Goal: Task Accomplishment & Management: Complete application form

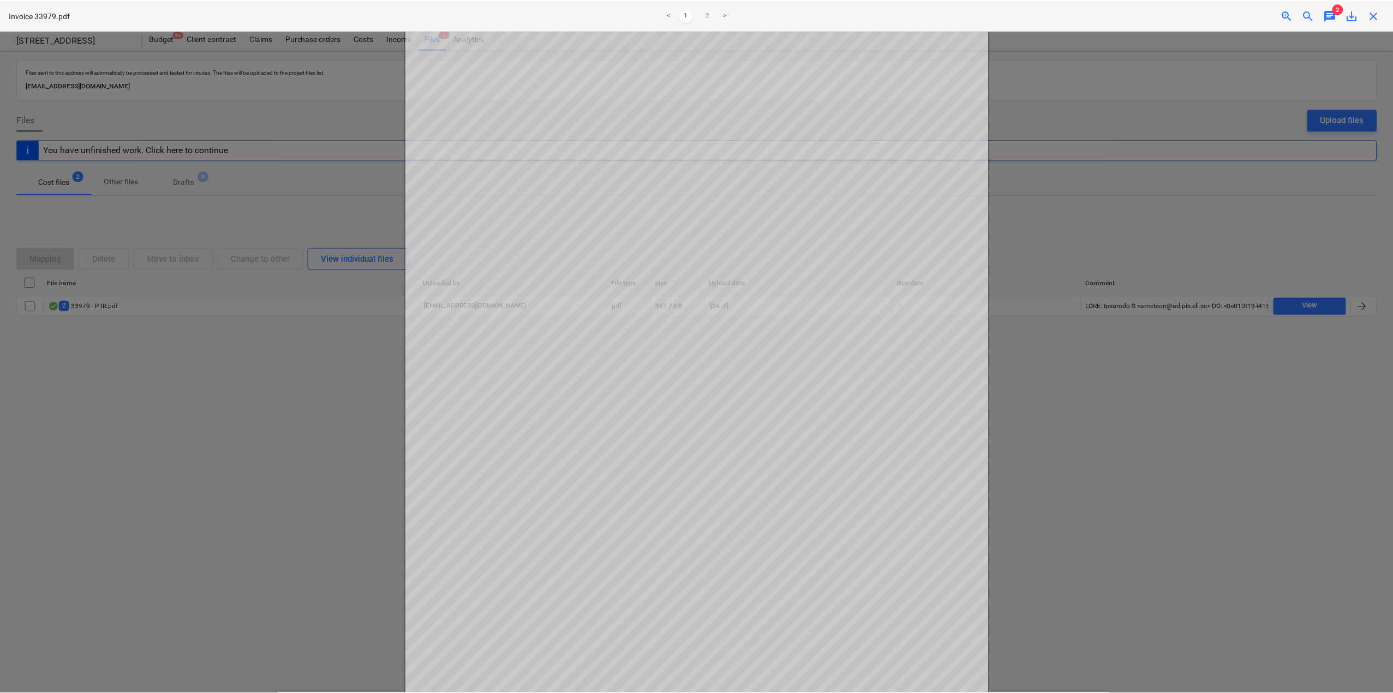
scroll to position [6, 0]
click at [200, 163] on div at bounding box center [698, 362] width 1397 height 663
click at [233, 474] on div at bounding box center [698, 362] width 1397 height 663
click at [227, 468] on div at bounding box center [698, 362] width 1397 height 663
click at [1132, 175] on div at bounding box center [698, 362] width 1397 height 663
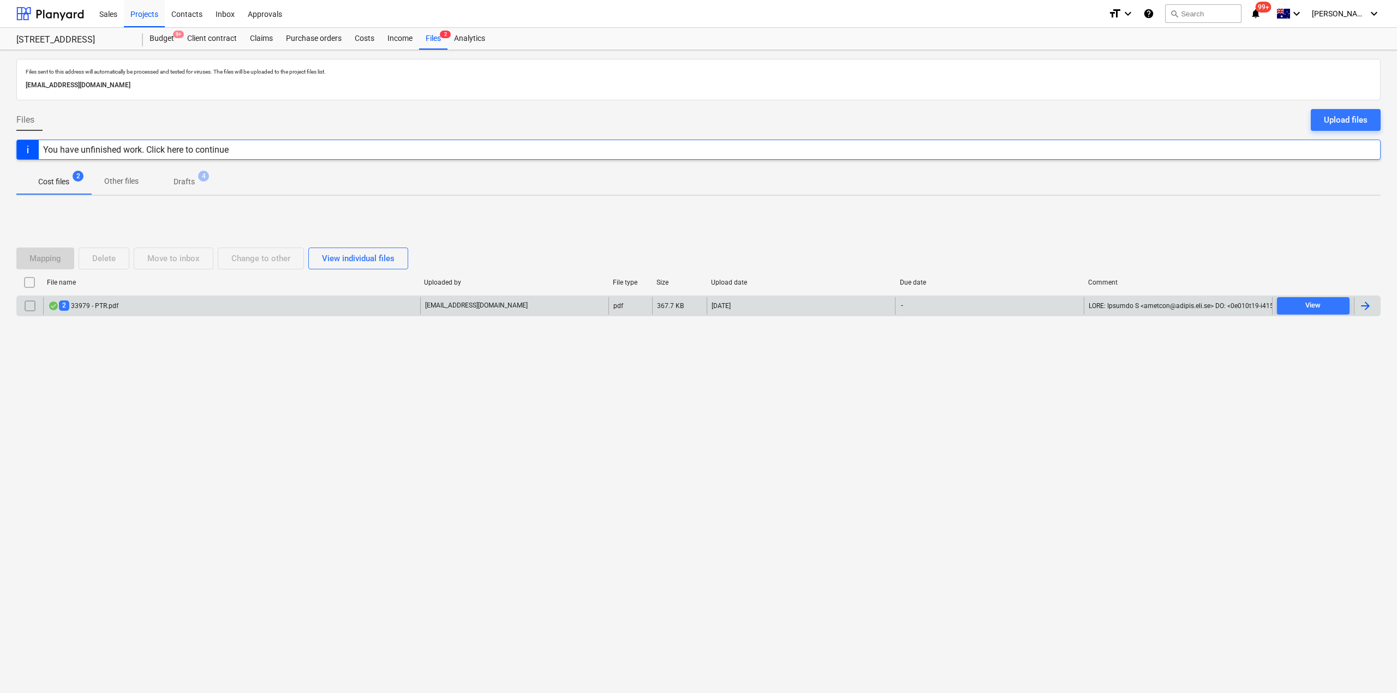
click at [416, 307] on div "2 33979 - PTR.pdf" at bounding box center [231, 305] width 377 height 17
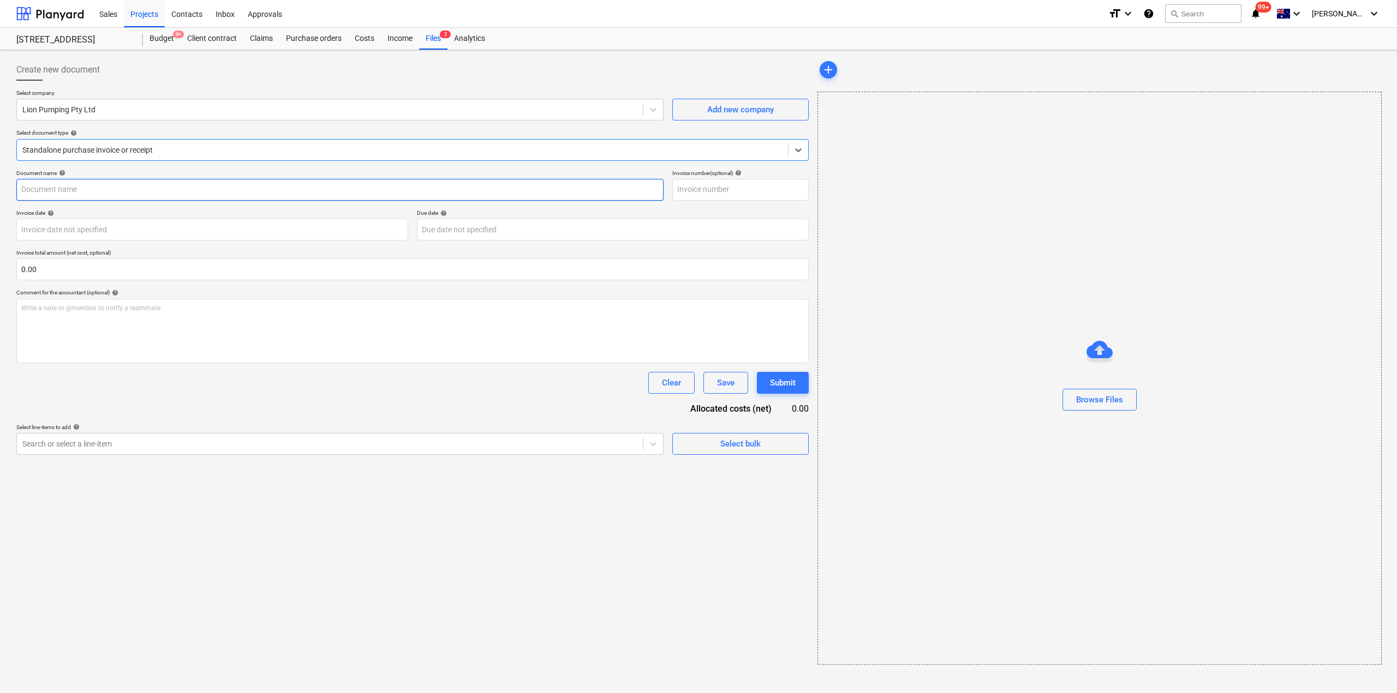
click at [122, 181] on input "text" at bounding box center [339, 190] width 647 height 22
type input "33979"
type input "12 Sep 2025"
type input "19 Sep 2025"
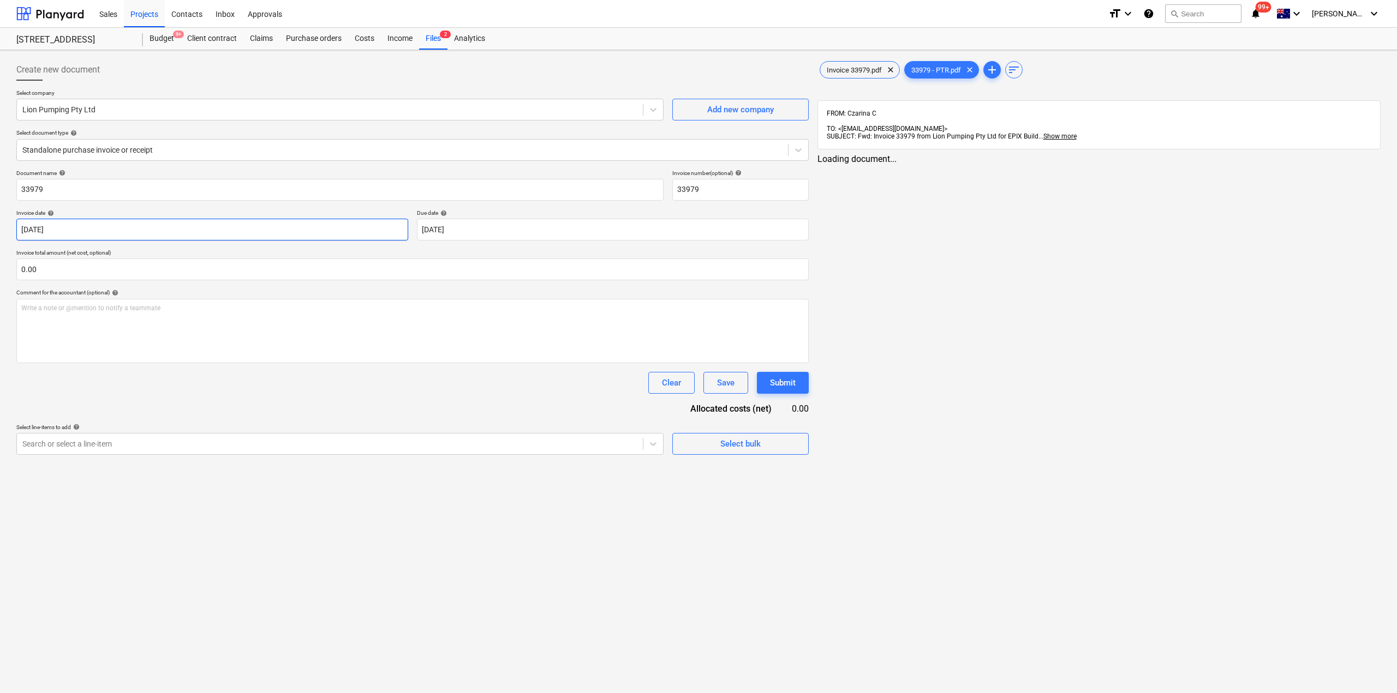
click at [108, 234] on body "Sales Projects Contacts Inbox Approvals format_size keyboard_arrow_down help se…" at bounding box center [698, 346] width 1397 height 693
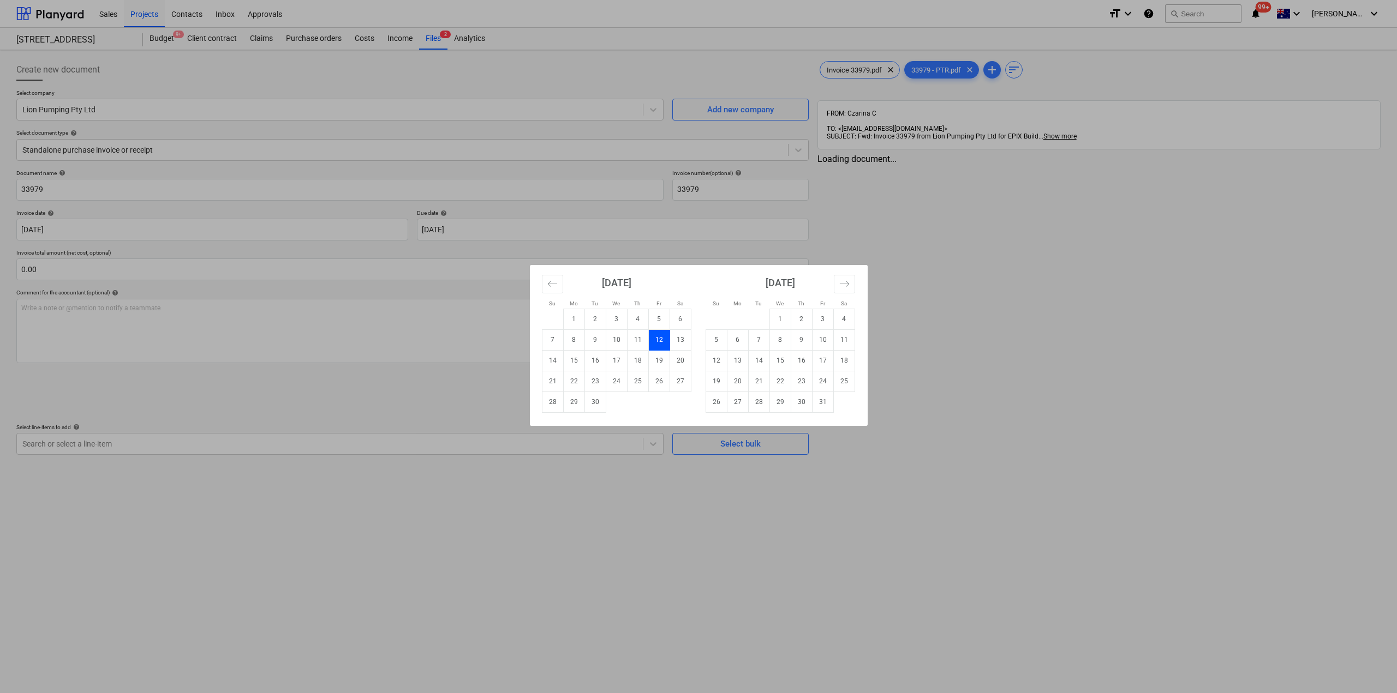
click at [1006, 477] on div "Su Mo Tu We Th Fr Sa Su Mo Tu We Th Fr Sa August 2025 1 2 3 4 5 6 7 8 9 10 11 1…" at bounding box center [698, 346] width 1397 height 693
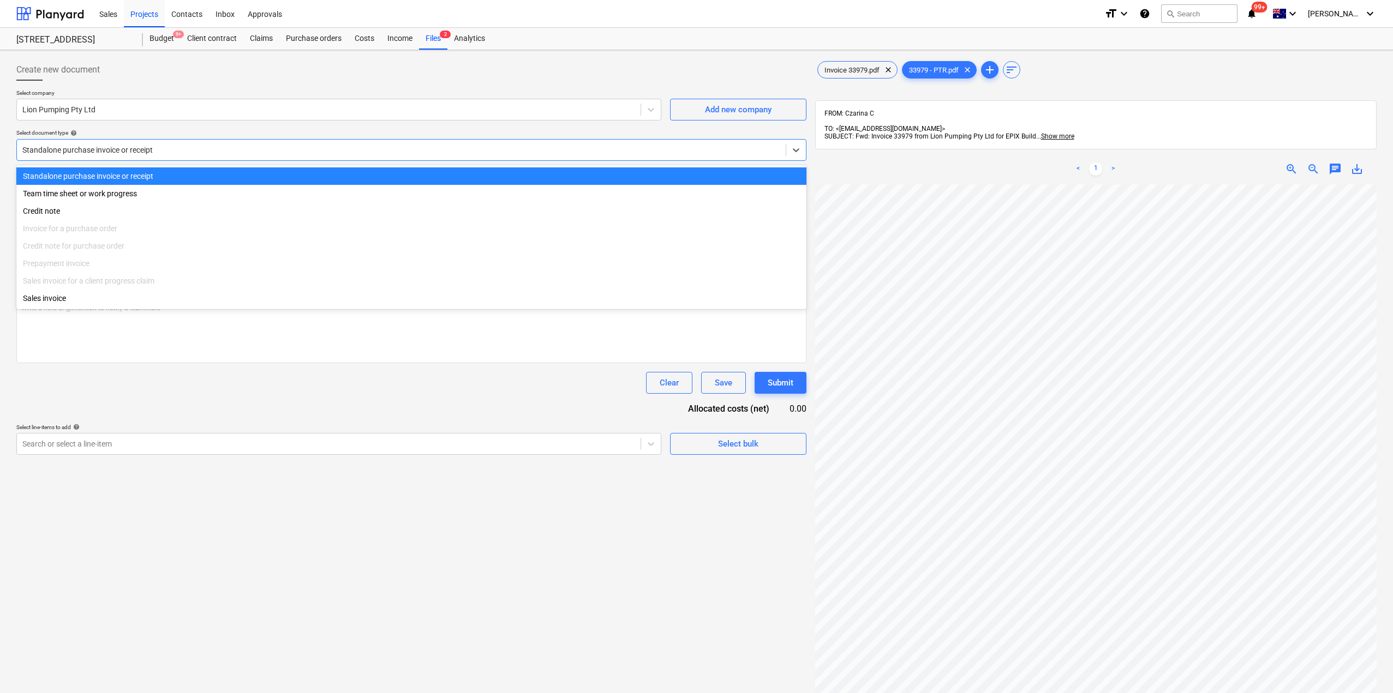
click at [175, 151] on div at bounding box center [401, 150] width 758 height 11
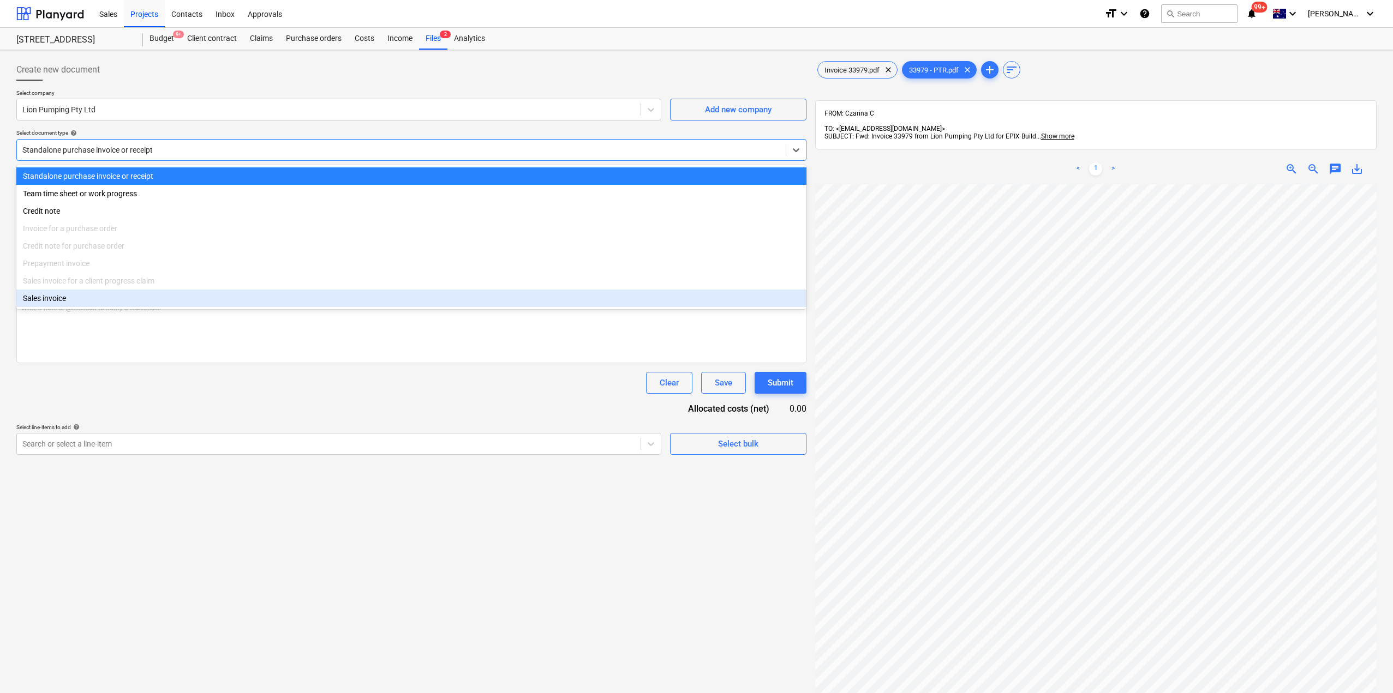
click at [569, 632] on div "Create new document Select company Lion Pumping Pty Ltd Add new company Select …" at bounding box center [411, 453] width 799 height 797
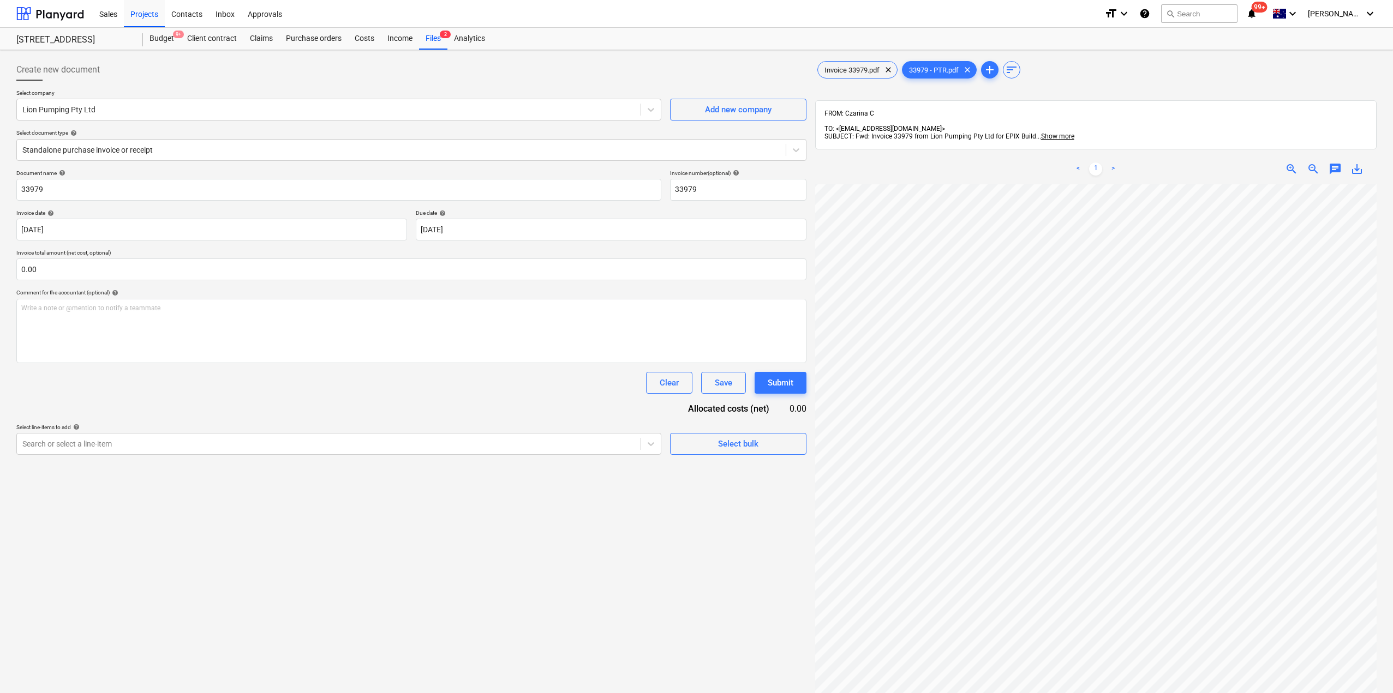
scroll to position [149, 0]
click at [832, 66] on span "Invoice 33979.pdf" at bounding box center [852, 70] width 68 height 8
click at [1337, 163] on span "chat" at bounding box center [1334, 169] width 13 height 13
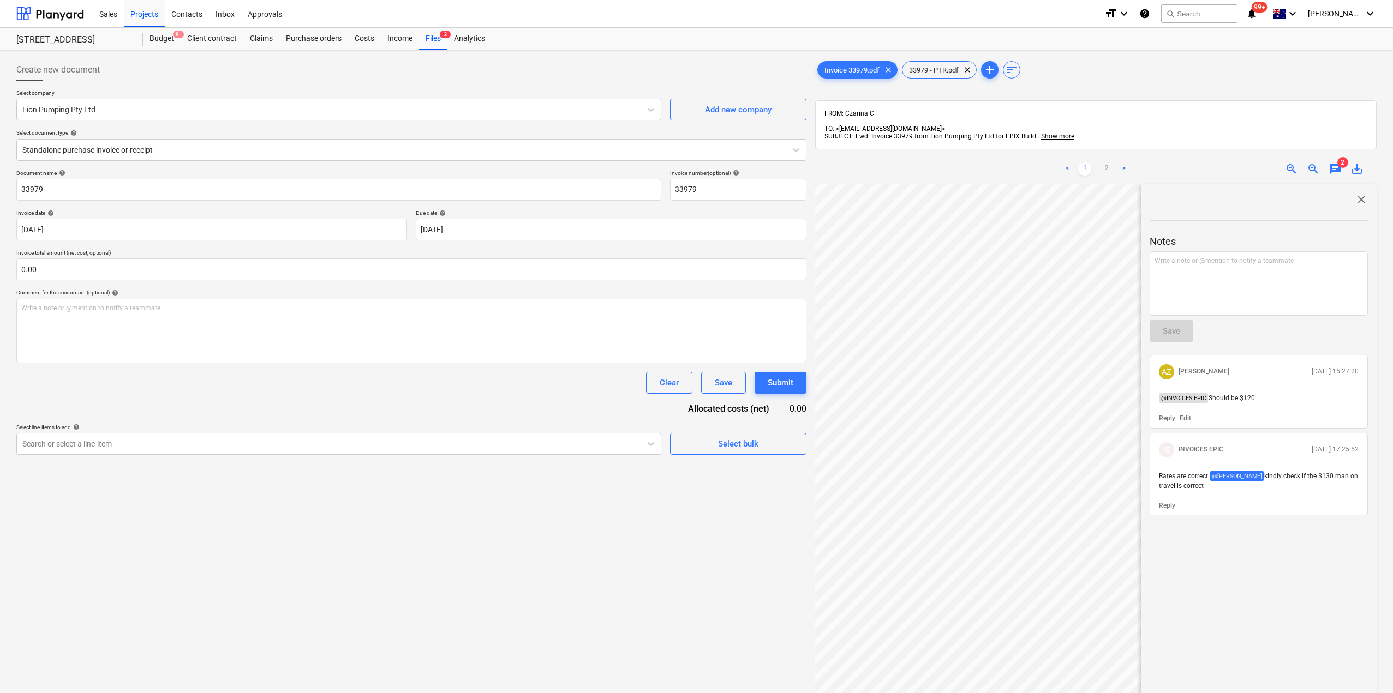
click at [1185, 414] on p "Edit" at bounding box center [1184, 418] width 11 height 9
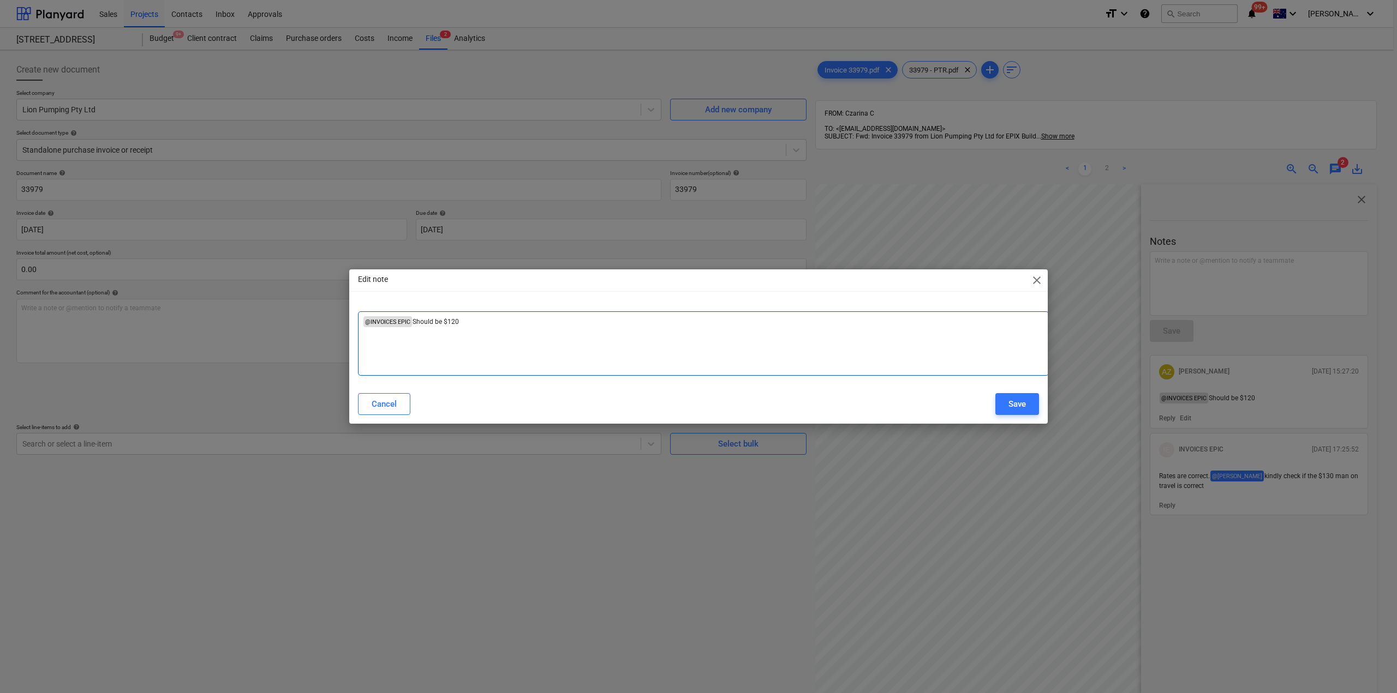
click at [496, 329] on div "﻿ @ INVOICES EPIC ﻿ Should be $120 ﻿" at bounding box center [703, 343] width 691 height 64
click at [382, 408] on div "Cancel" at bounding box center [384, 404] width 25 height 14
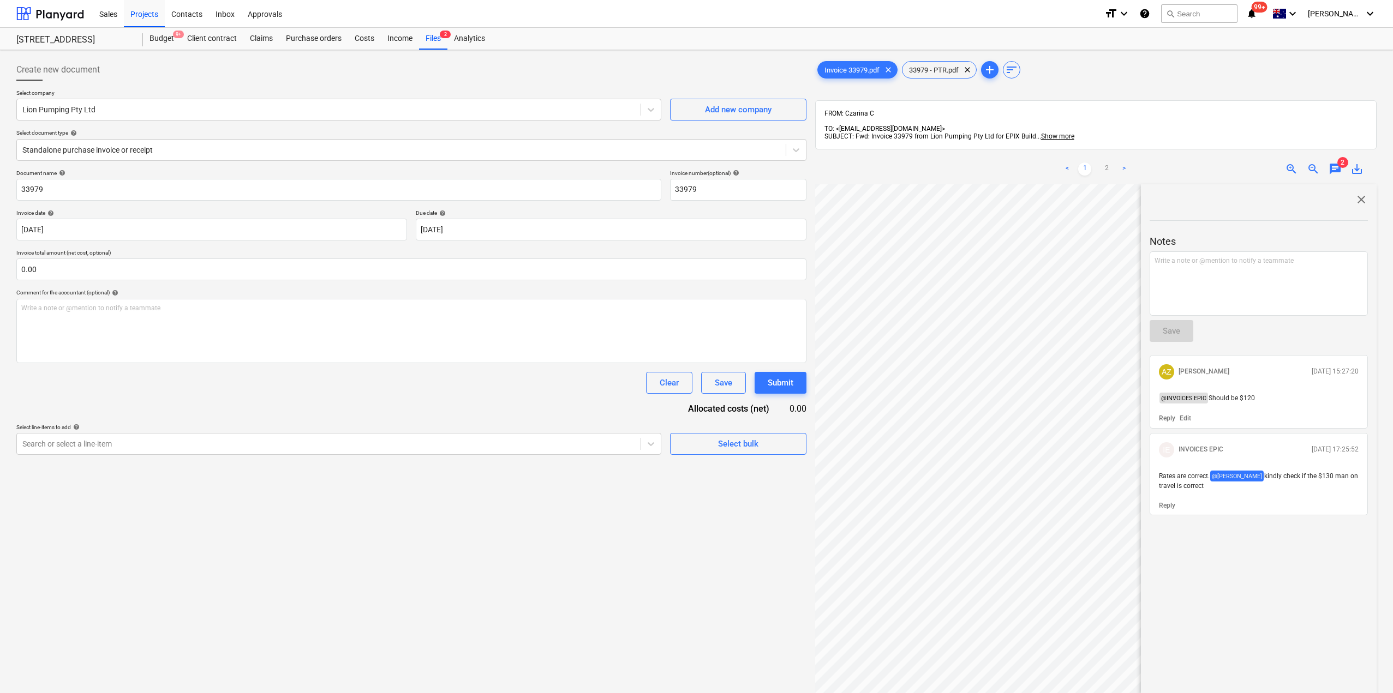
click at [1186, 414] on p "Edit" at bounding box center [1184, 418] width 11 height 9
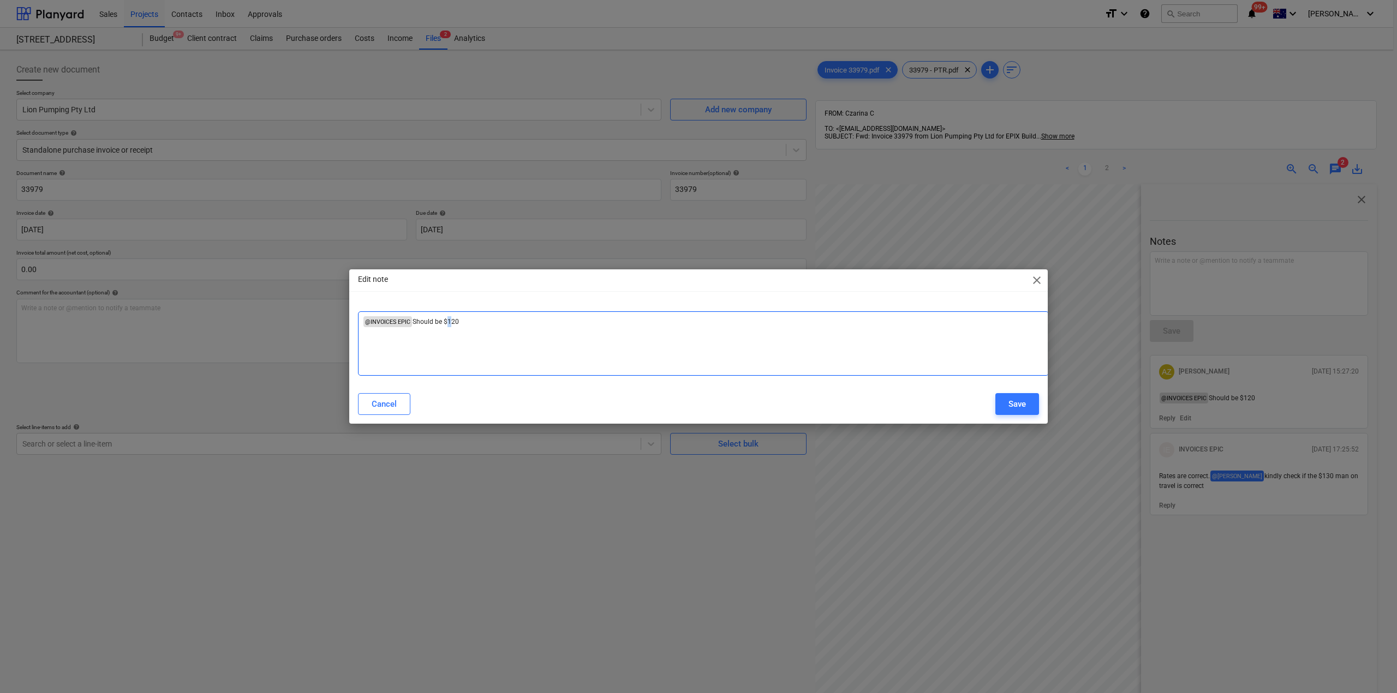
click at [451, 324] on span "Should be $120" at bounding box center [435, 322] width 46 height 8
drag, startPoint x: 412, startPoint y: 322, endPoint x: 576, endPoint y: 335, distance: 164.2
click at [573, 334] on div "﻿ @ INVOICES EPIC ﻿ Should be $120 ﻿" at bounding box center [703, 343] width 691 height 64
click at [1005, 397] on button "Save" at bounding box center [1017, 404] width 44 height 22
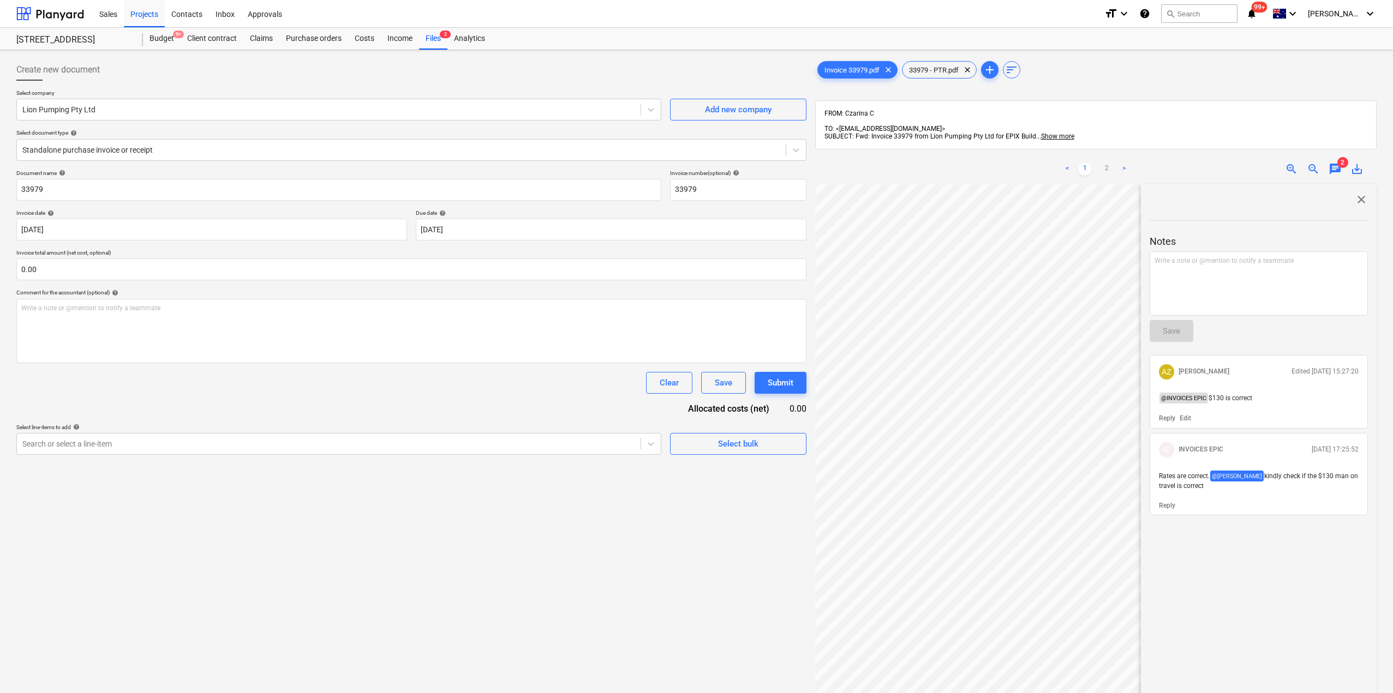
click at [1359, 193] on span "close" at bounding box center [1361, 199] width 13 height 13
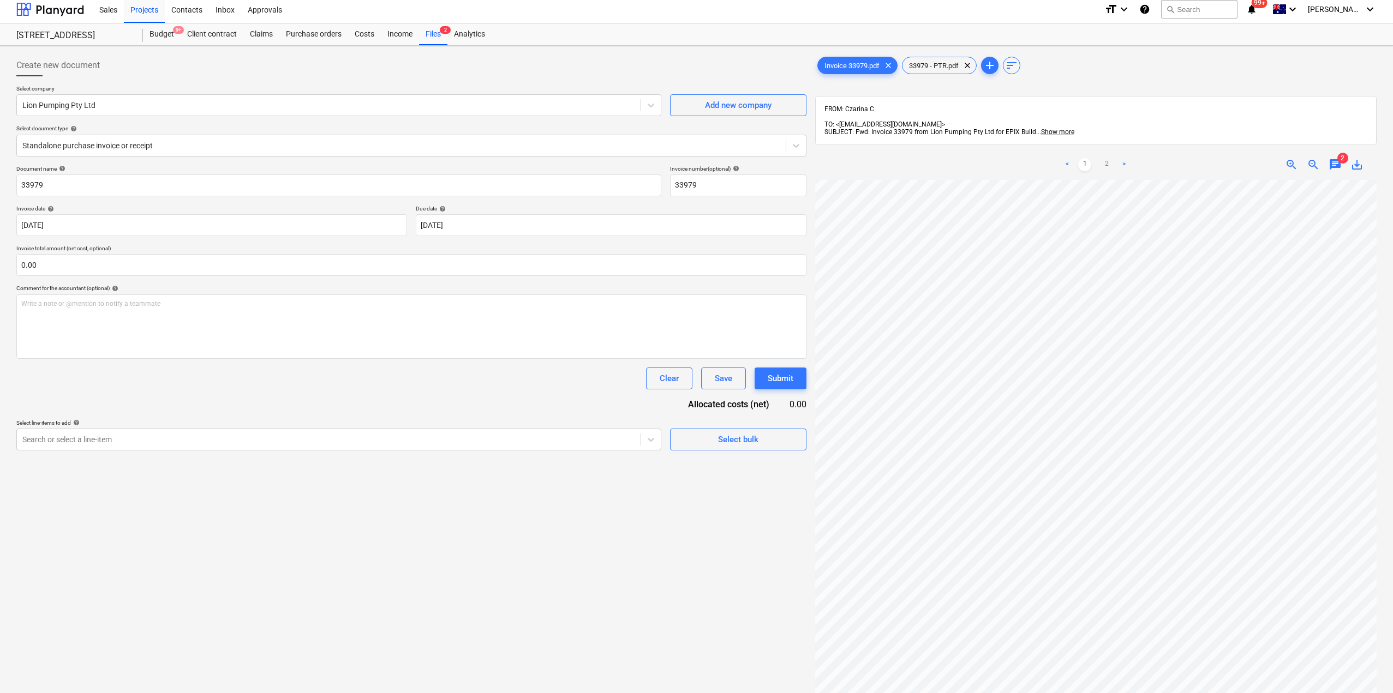
scroll to position [0, 0]
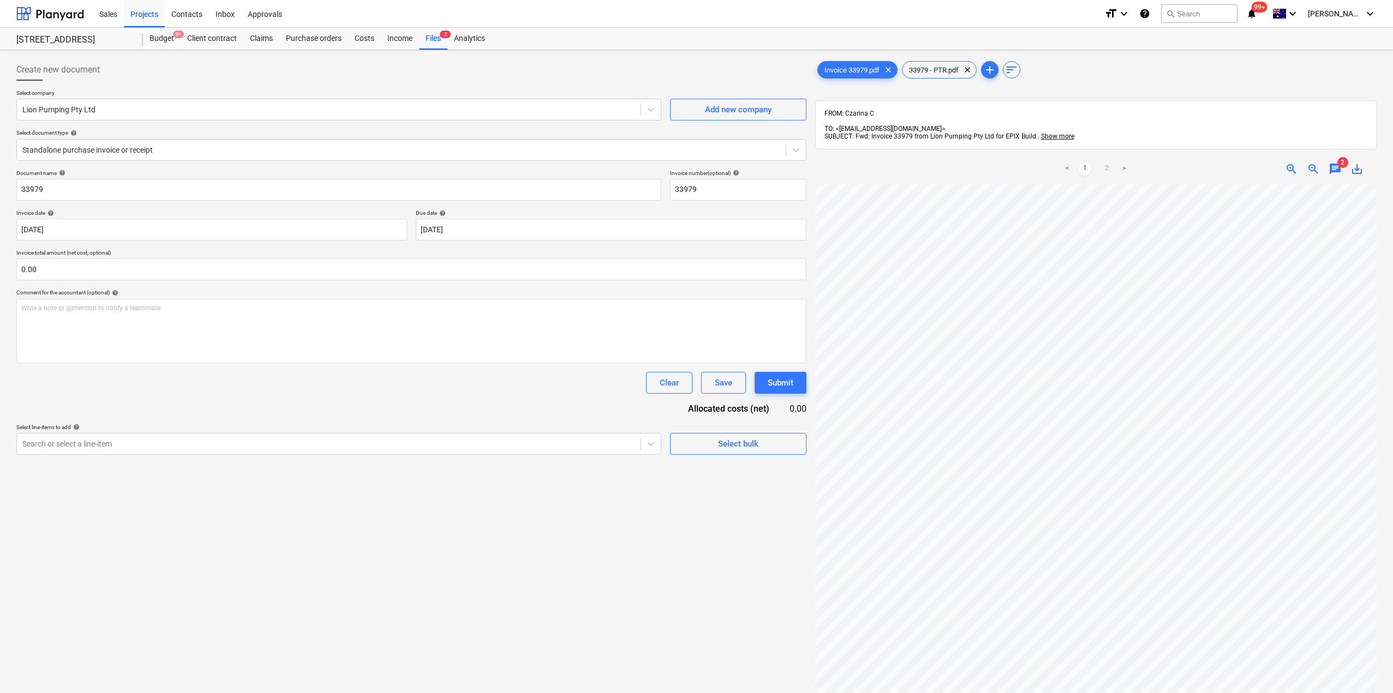
click at [1111, 165] on link "2" at bounding box center [1106, 169] width 13 height 13
click at [1084, 163] on link "1" at bounding box center [1084, 169] width 13 height 13
click at [1087, 170] on div "< 1 2 > zoom_in zoom_out chat 2 save_alt" at bounding box center [1095, 500] width 561 height 693
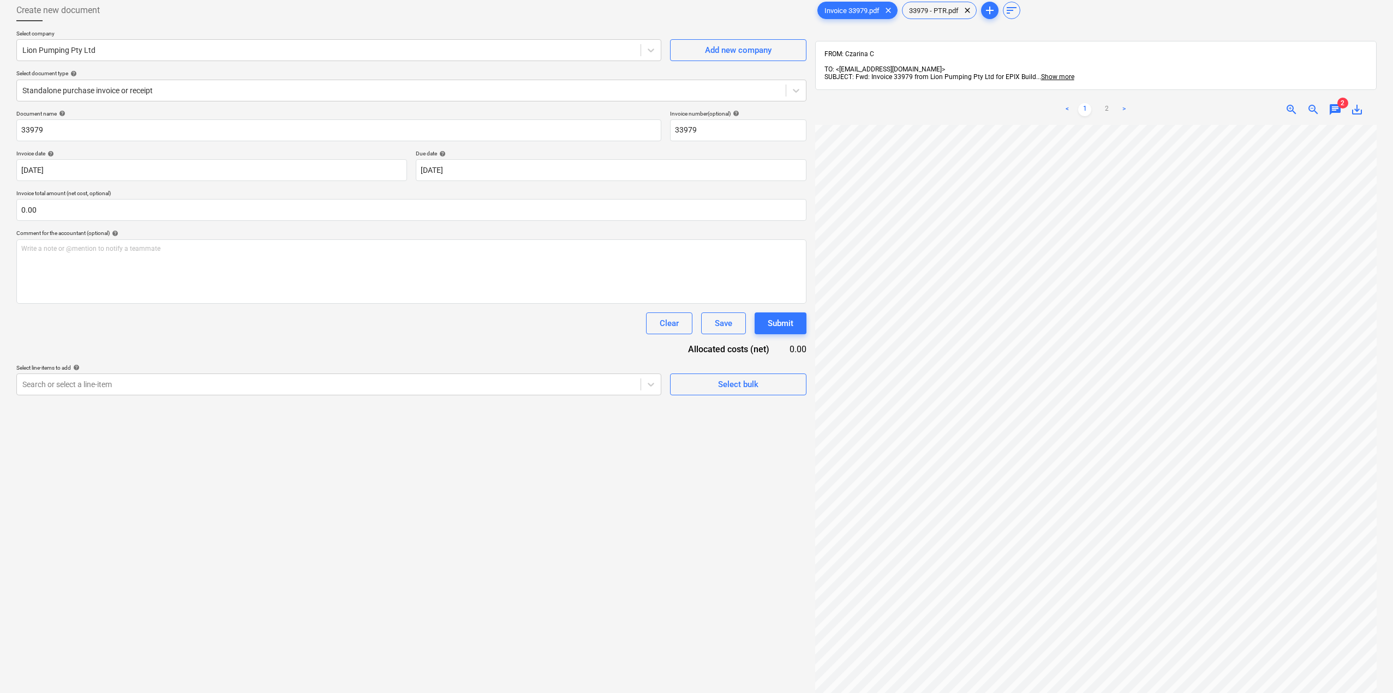
scroll to position [0, 0]
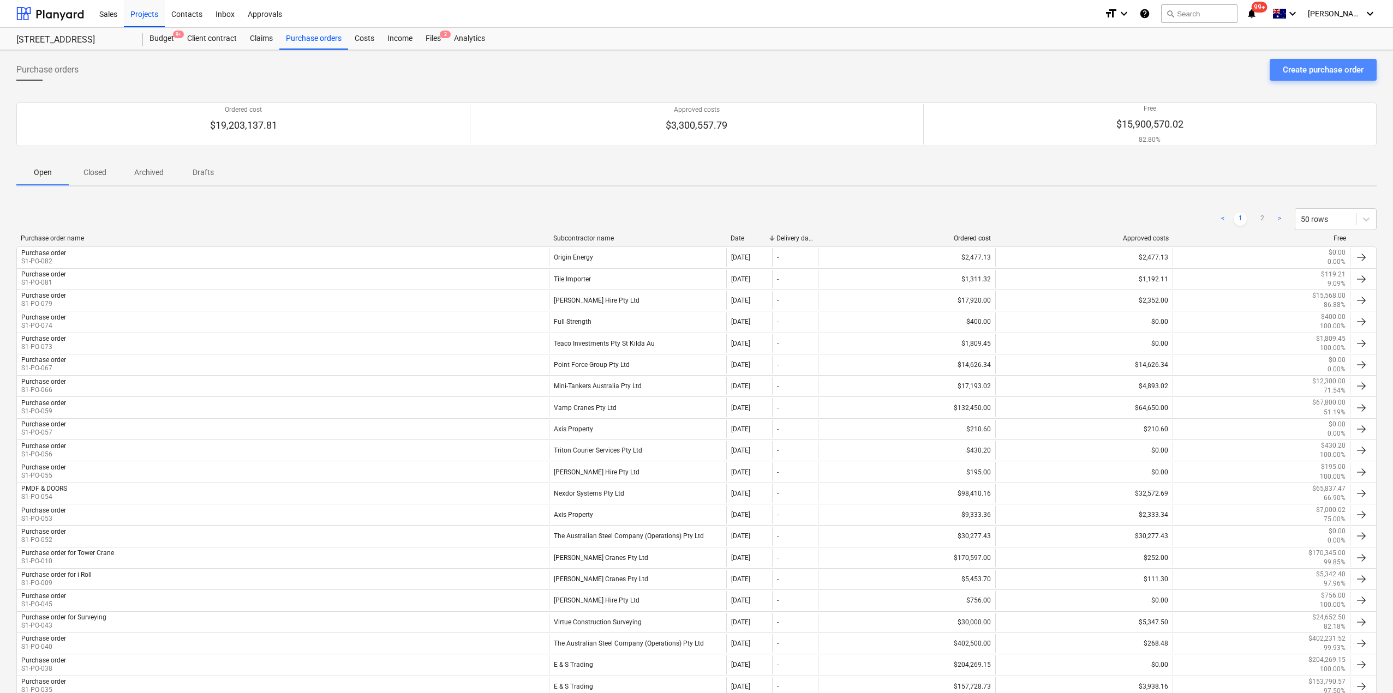
click at [1298, 68] on div "Create purchase order" at bounding box center [1323, 70] width 81 height 14
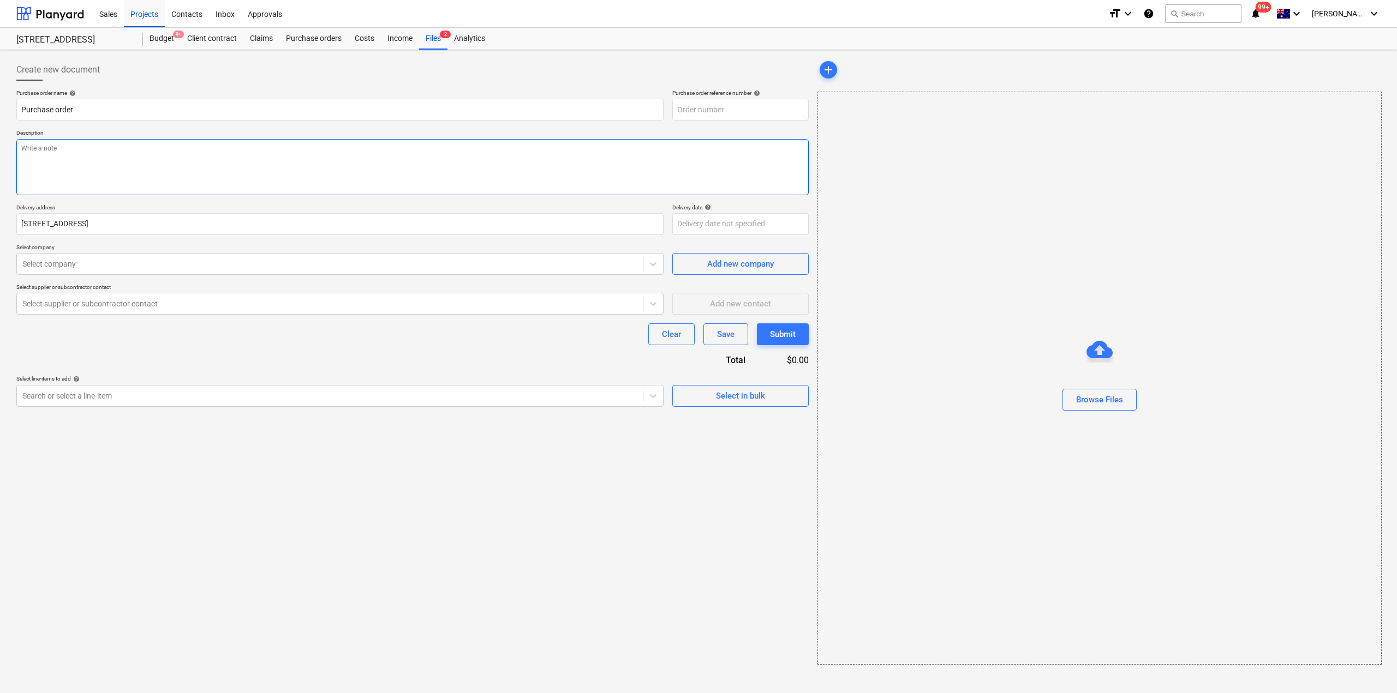
type textarea "x"
type input "S1-PO-086"
click at [82, 162] on textarea at bounding box center [412, 167] width 792 height 56
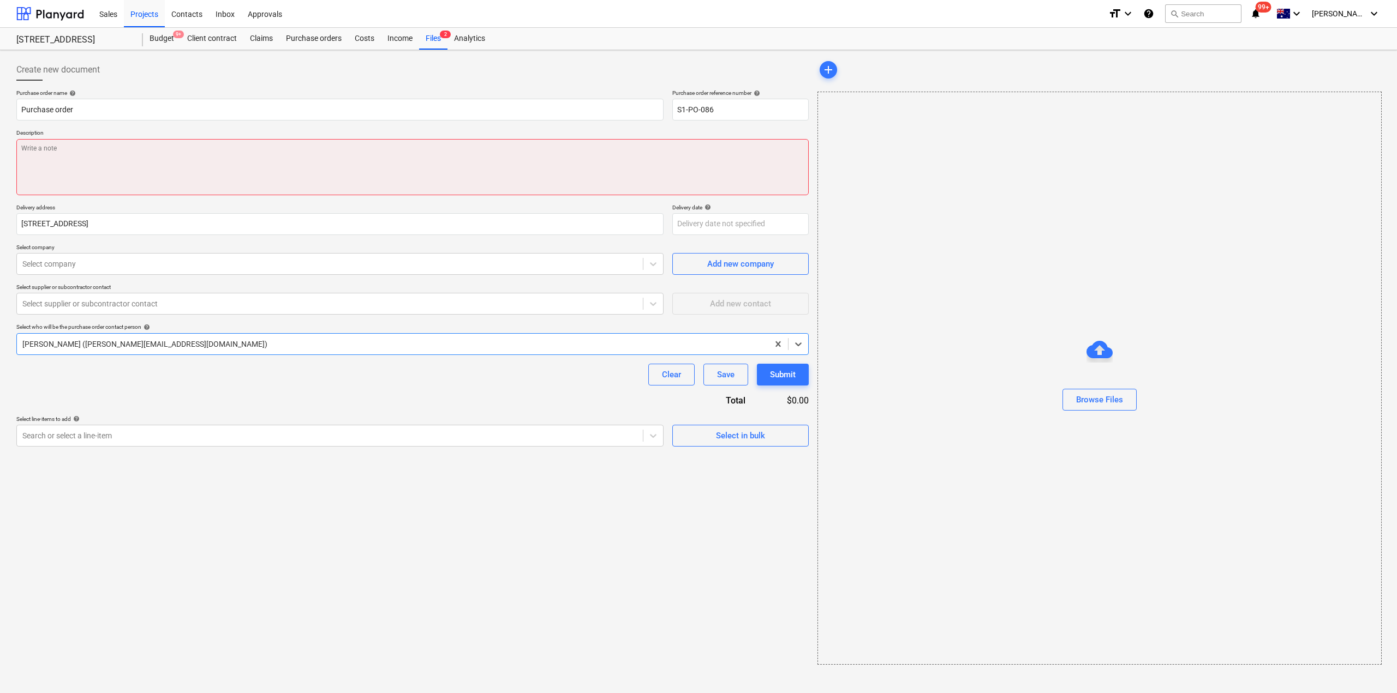
click at [92, 173] on textarea at bounding box center [412, 167] width 792 height 56
type textarea "x"
type textarea "c"
type textarea "x"
type textarea "co"
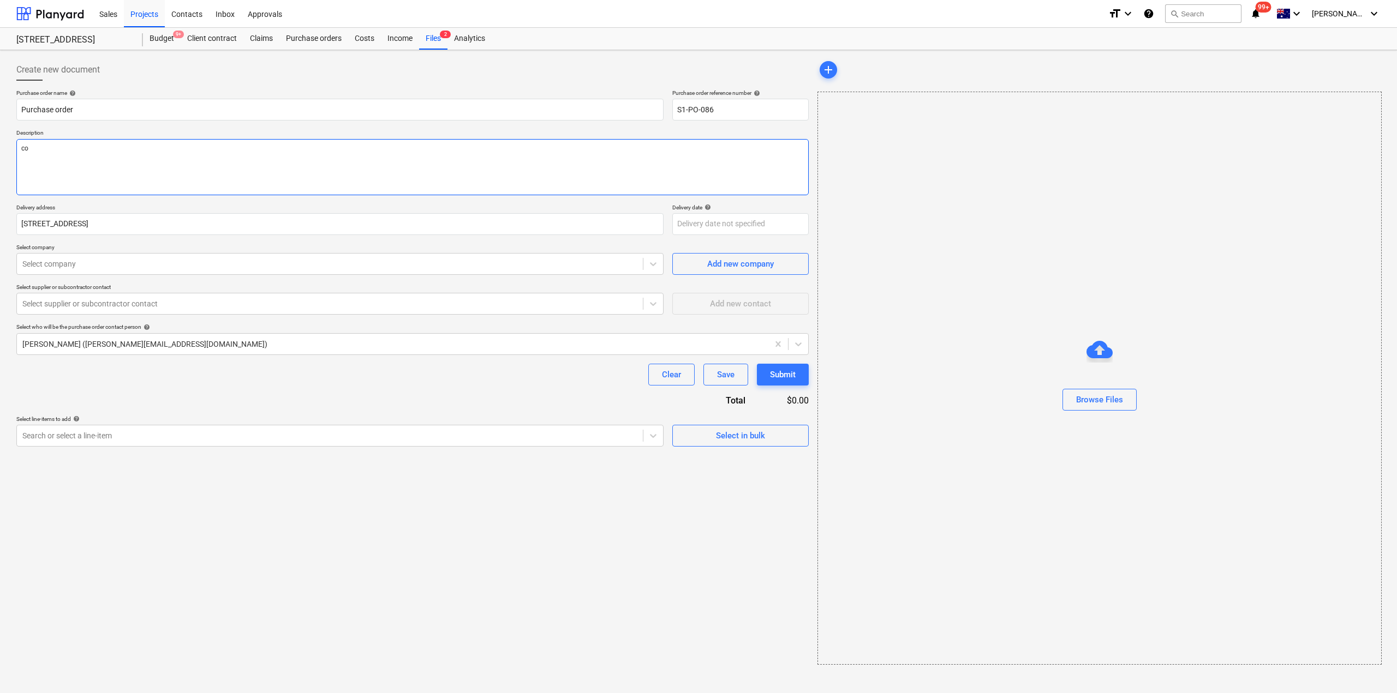
type textarea "x"
type textarea "con"
type textarea "x"
type textarea "conc"
type textarea "x"
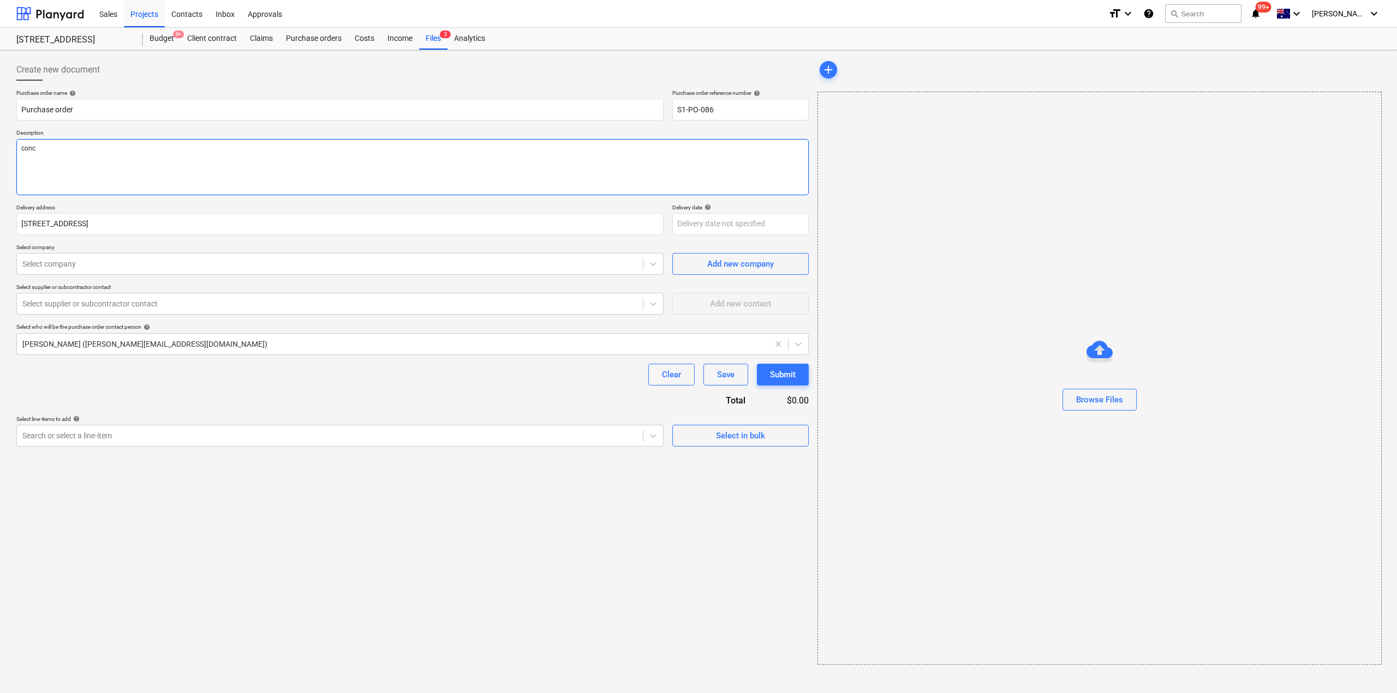
type textarea "concr"
type textarea "x"
type textarea "concre"
type textarea "x"
type textarea "concret"
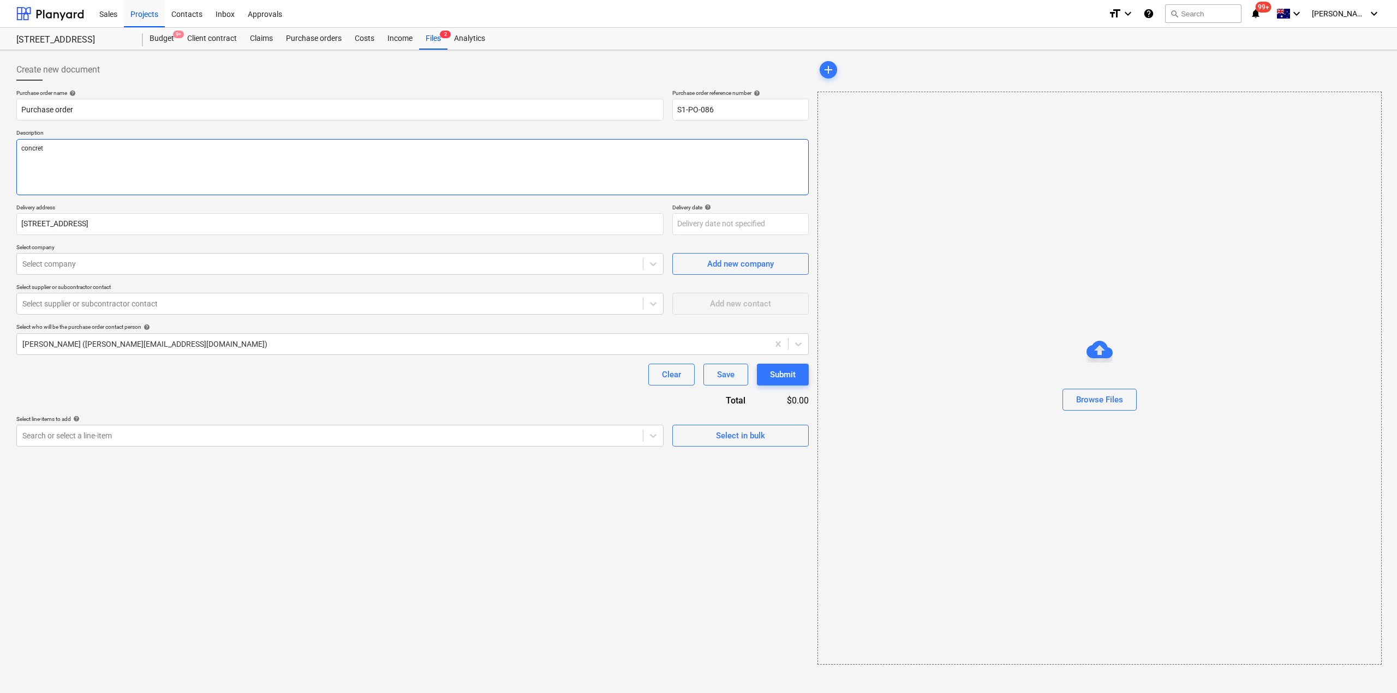
type textarea "x"
type textarea "concrete"
type textarea "x"
type textarea "concrete"
type textarea "x"
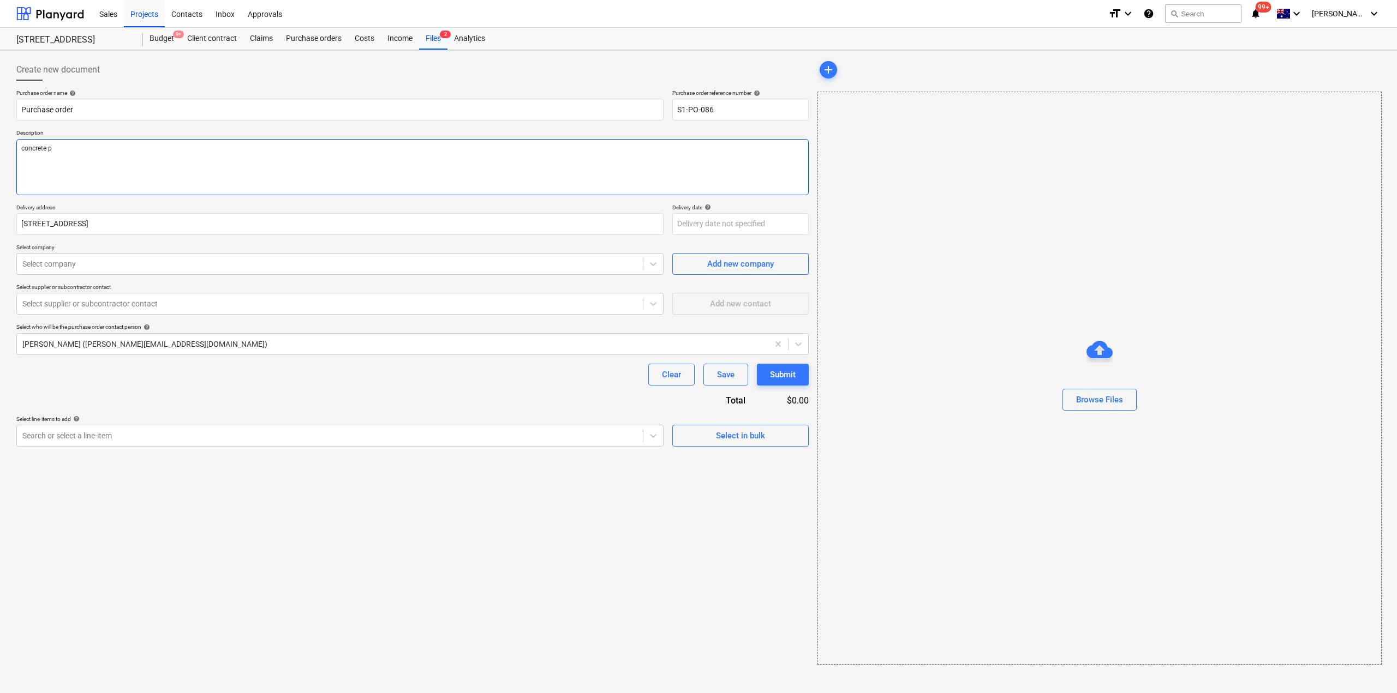
type textarea "concrete pu"
type textarea "x"
type textarea "concrete pum"
type textarea "x"
type textarea "concrete pump"
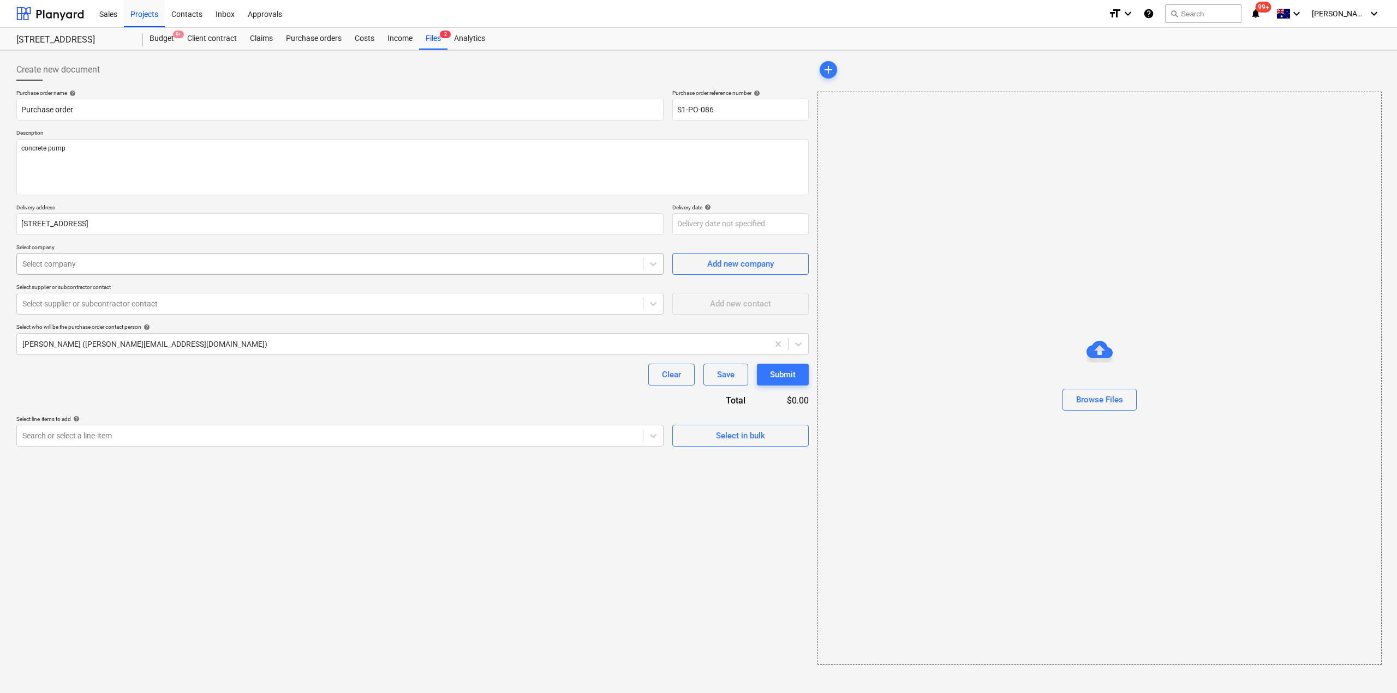
type textarea "x"
click at [82, 265] on div at bounding box center [329, 264] width 615 height 11
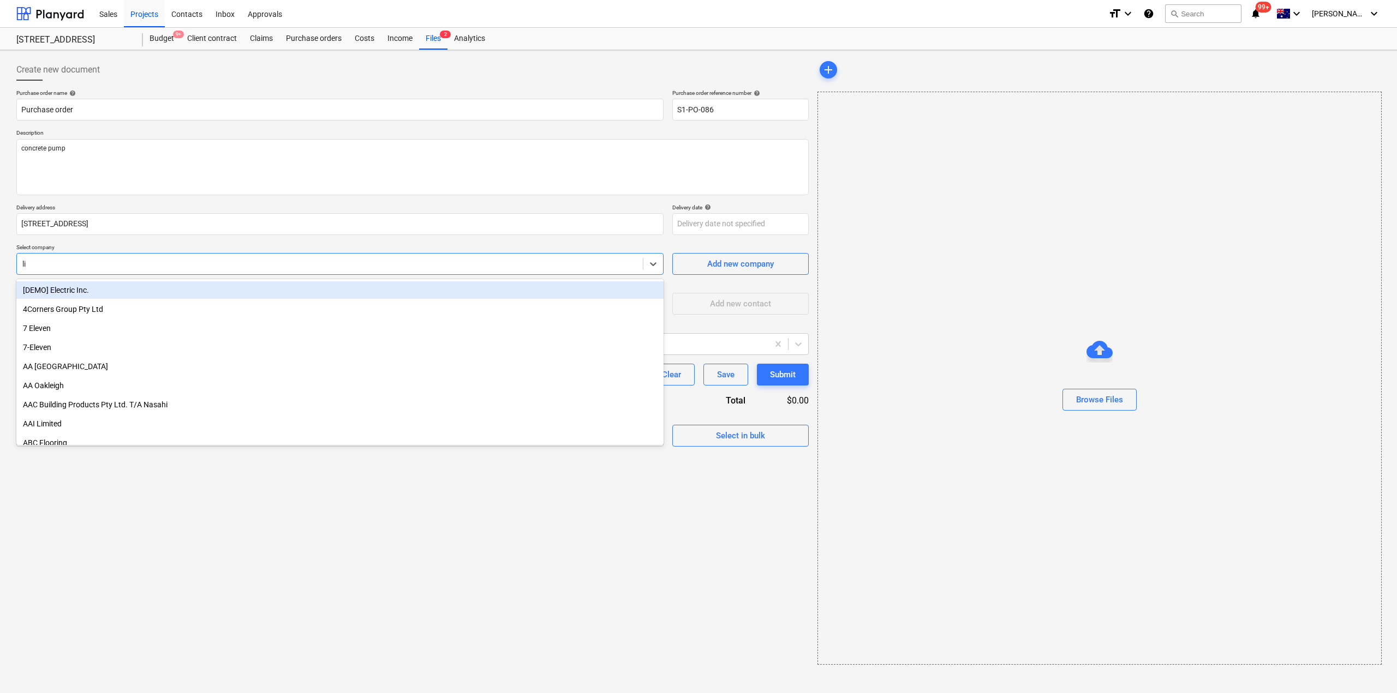
type input "lion"
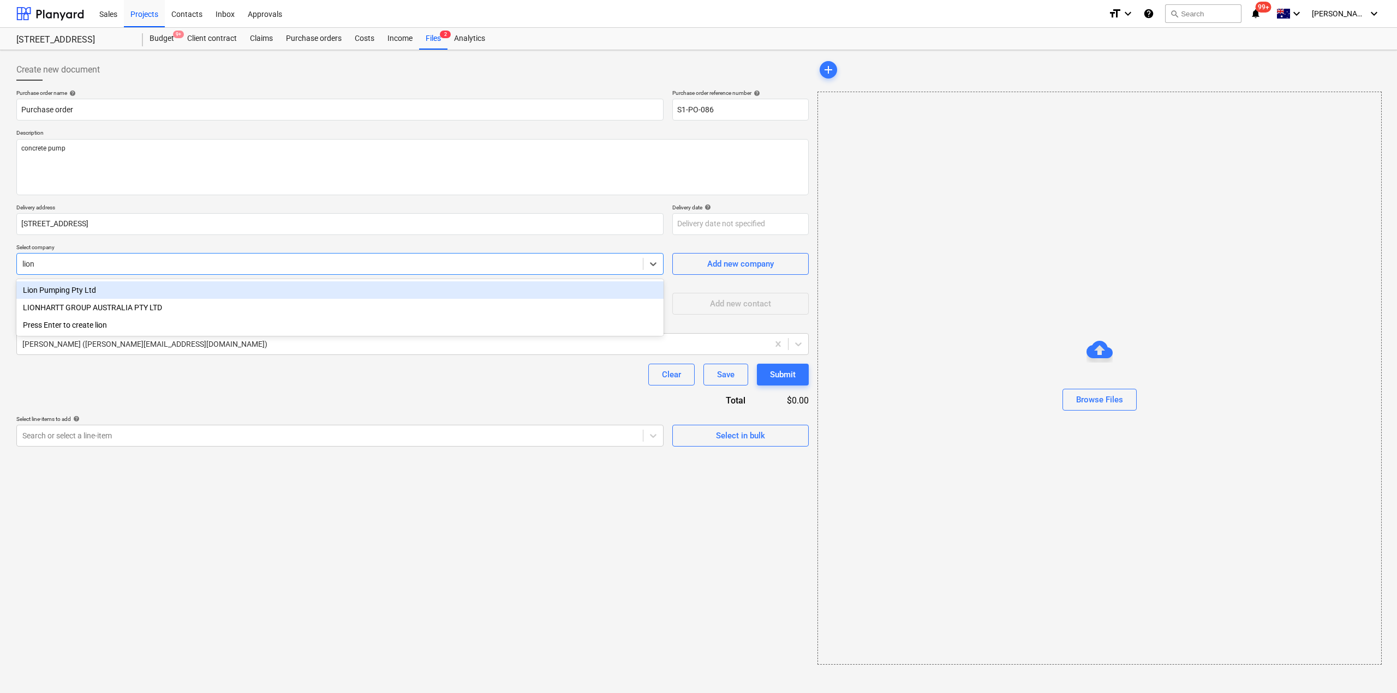
click at [80, 286] on div "Lion Pumping Pty Ltd" at bounding box center [339, 289] width 647 height 17
type textarea "x"
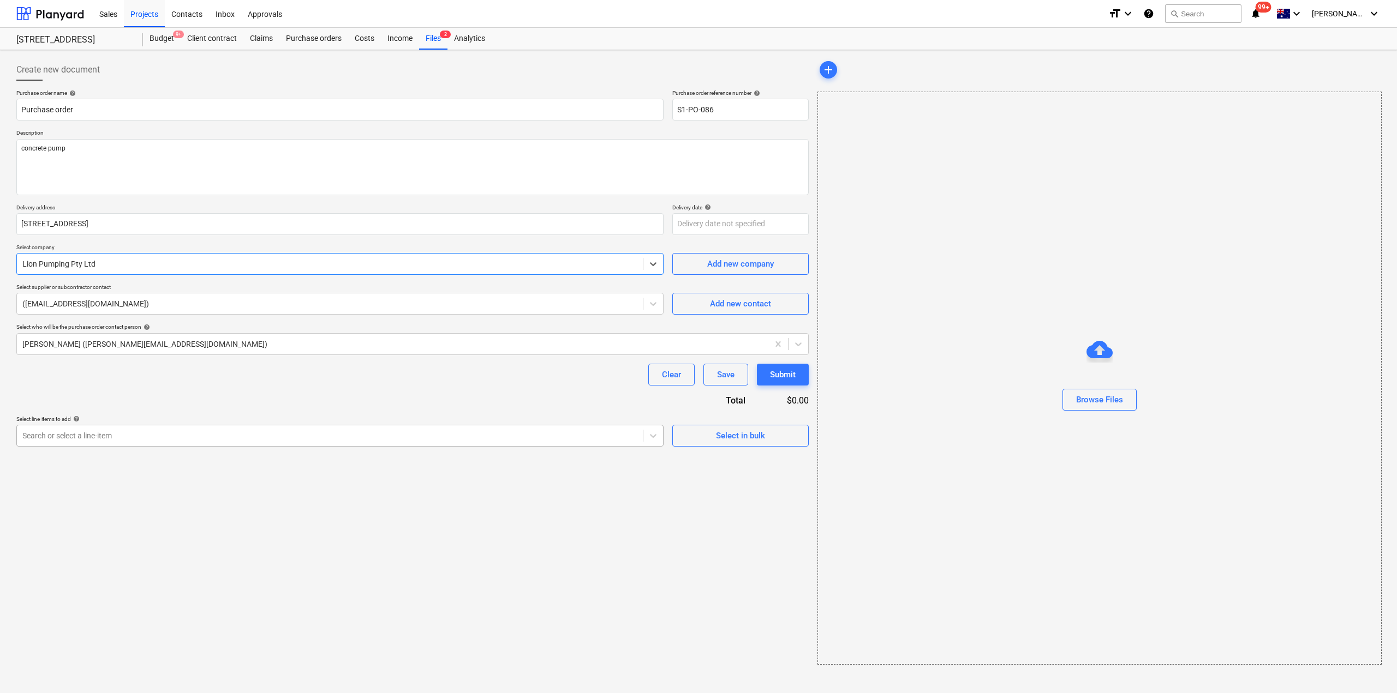
type textarea "x"
click at [577, 440] on div at bounding box center [329, 435] width 615 height 11
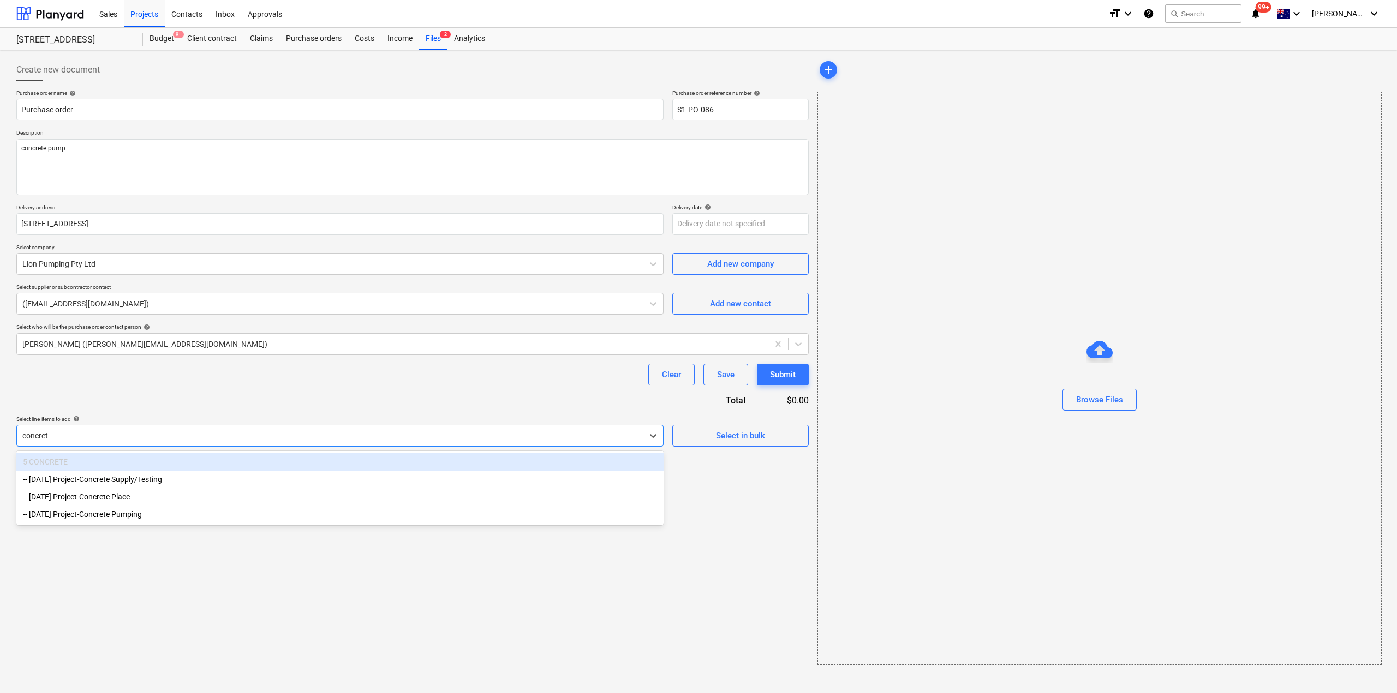
type input "concrete"
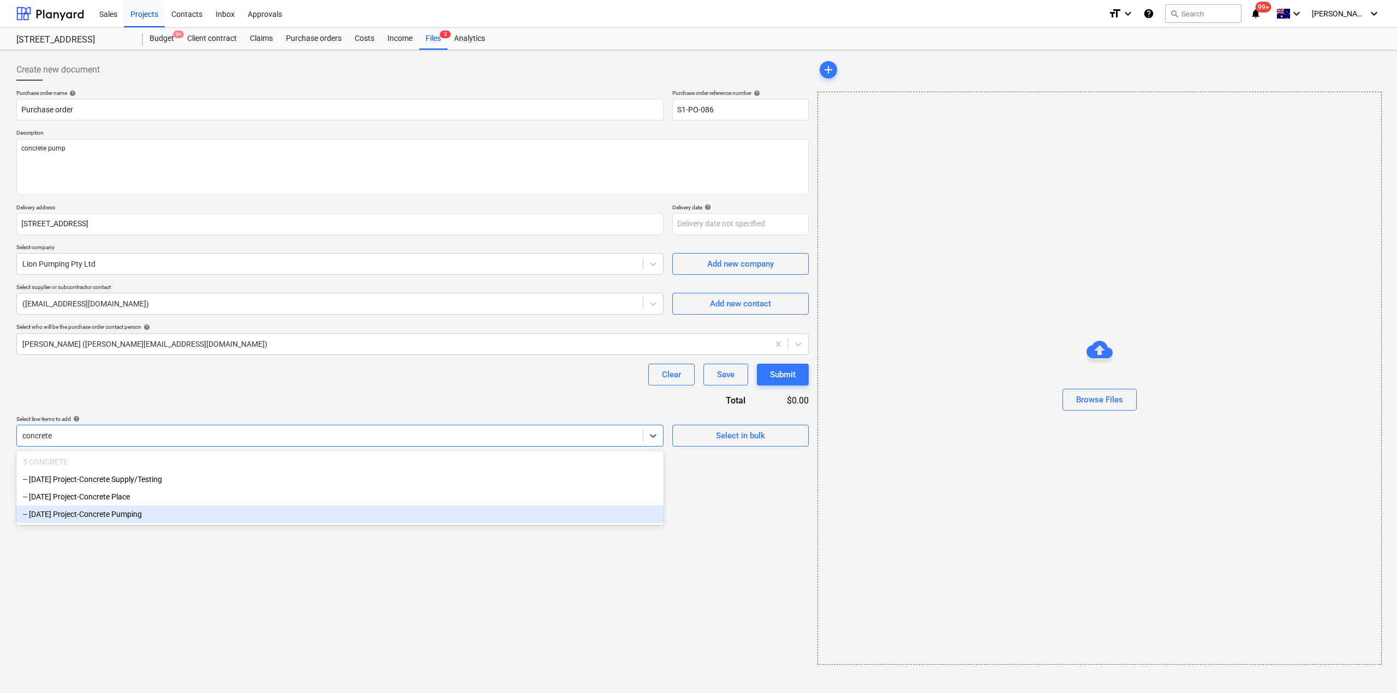
click at [131, 519] on div "-- [DATE] Project-Concrete Pumping" at bounding box center [339, 514] width 647 height 17
type textarea "x"
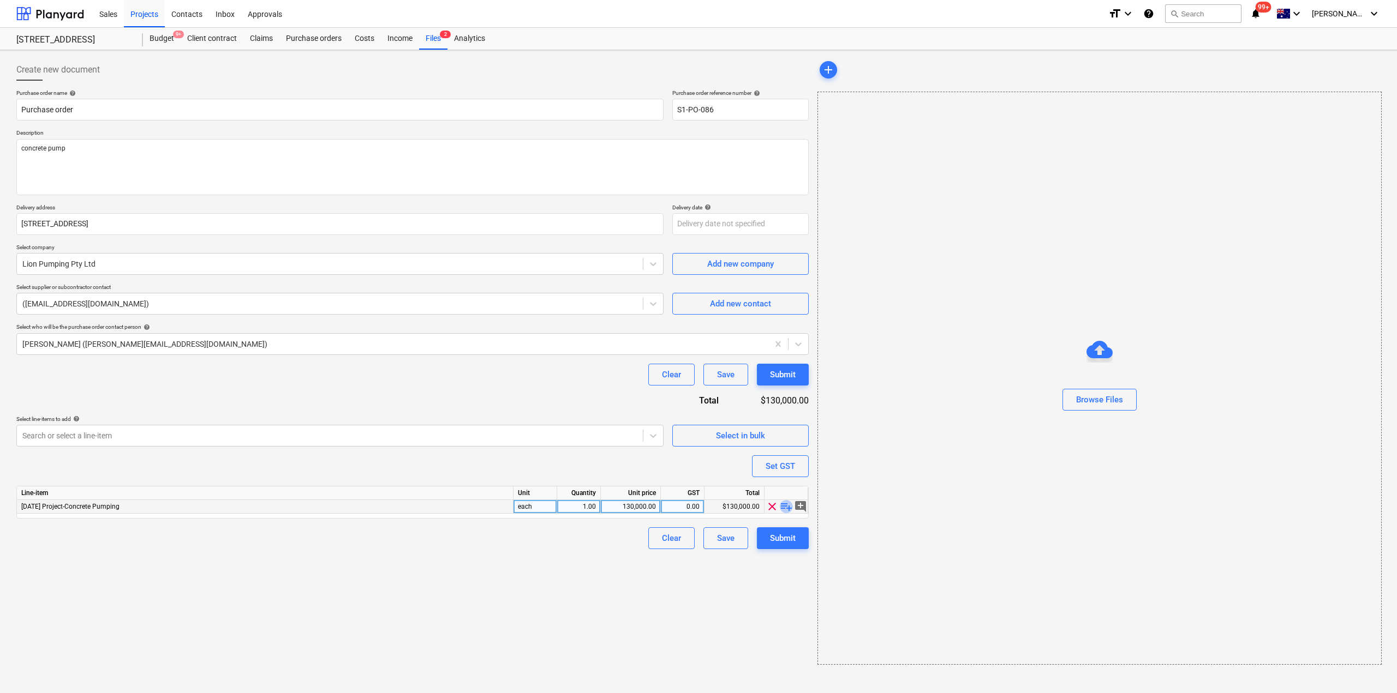
click at [783, 503] on span "playlist_add" at bounding box center [786, 506] width 13 height 13
type textarea "x"
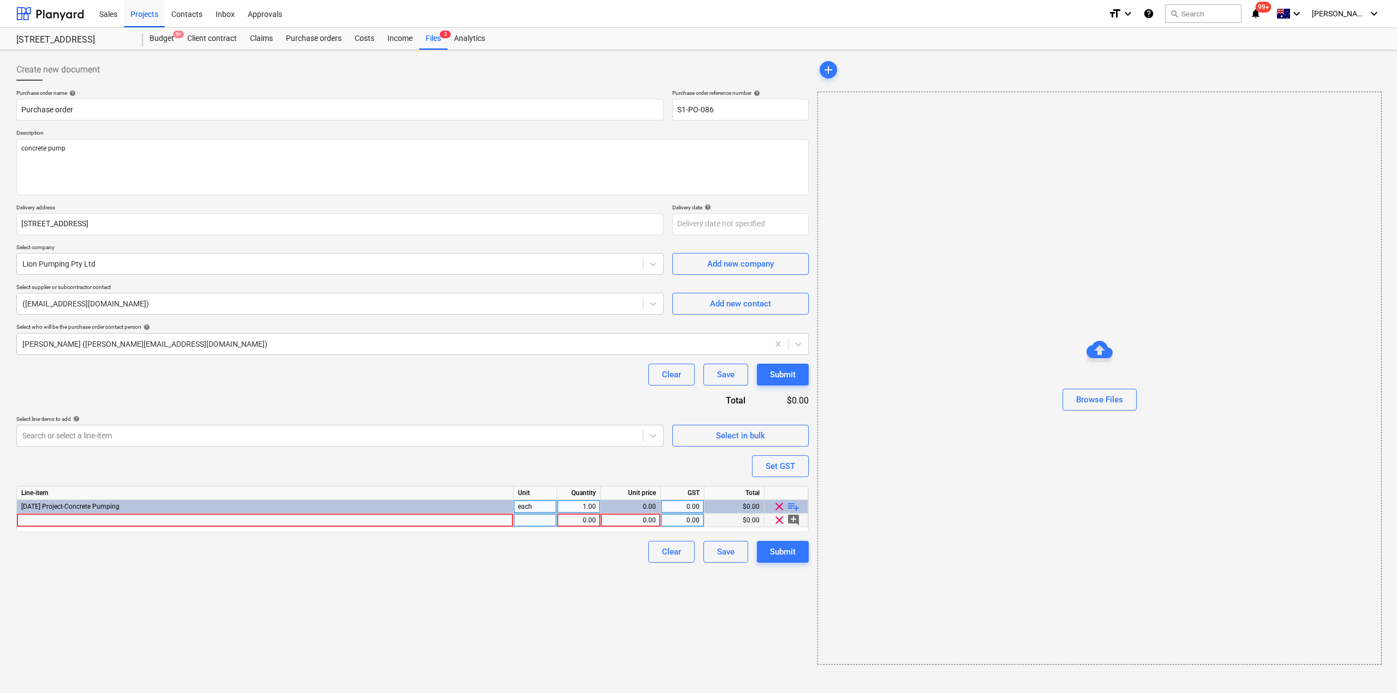
click at [269, 521] on div at bounding box center [265, 521] width 496 height 14
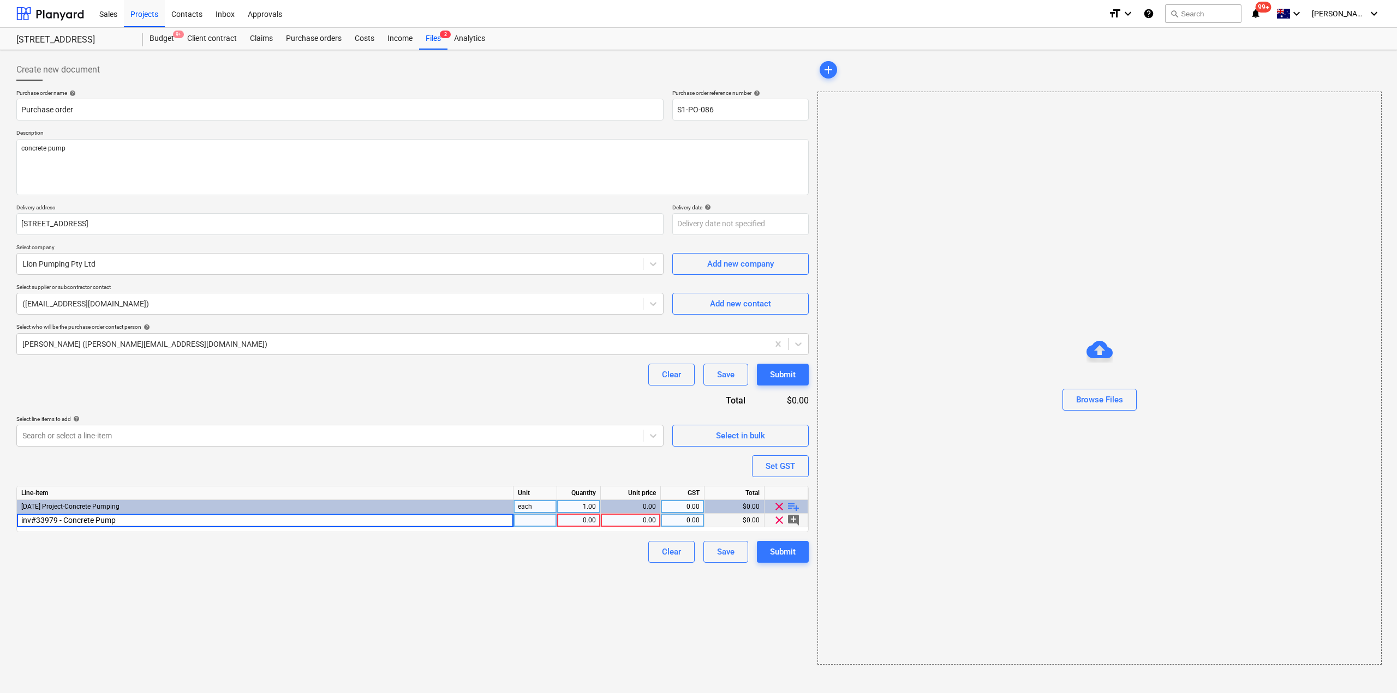
type input "inv#33979 - Concrete Pump"
type textarea "x"
click at [121, 524] on div "inv#33979 - Concrete Pump" at bounding box center [265, 521] width 496 height 14
click at [123, 520] on input "inv#33979 - Concrete Pump" at bounding box center [265, 520] width 496 height 13
click at [130, 522] on input "inv#33979 - Concrete Pump" at bounding box center [265, 520] width 496 height 13
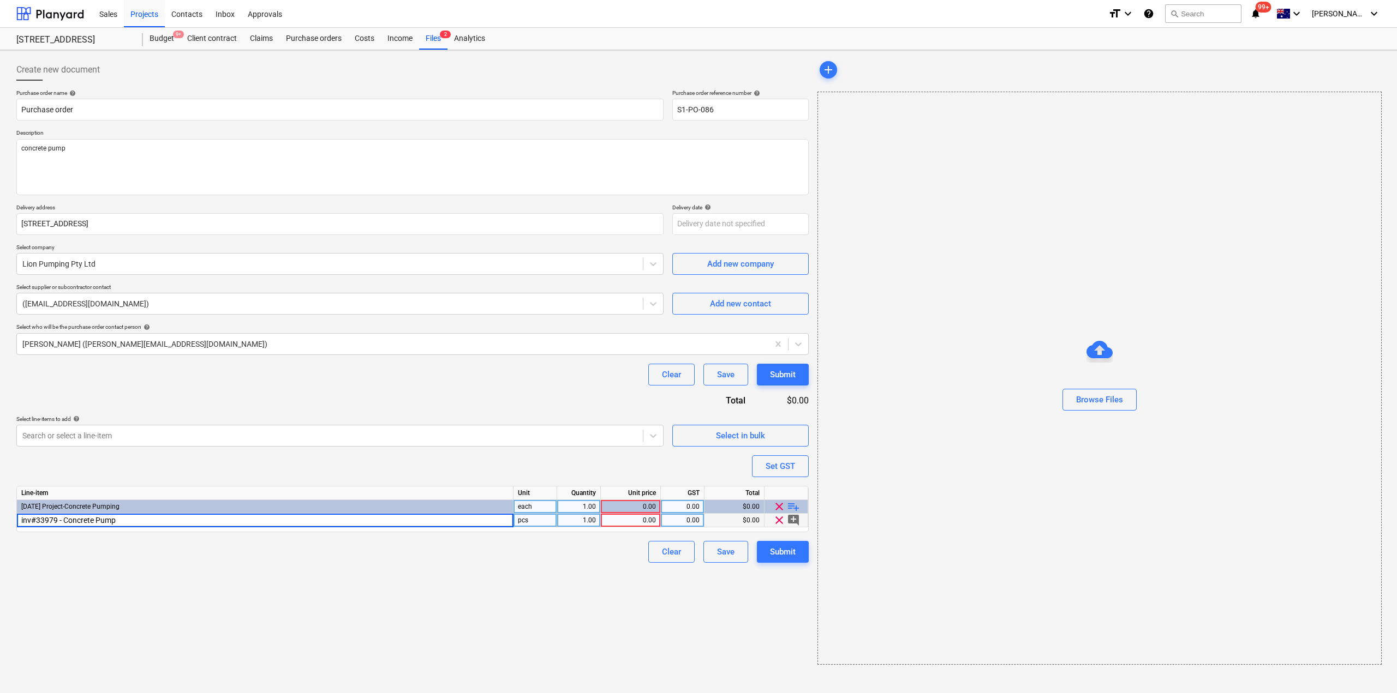
click at [123, 518] on input "inv#33979 - Concrete Pump" at bounding box center [265, 520] width 496 height 13
click at [139, 522] on input "inv#33979 - Concrete Pump Level Pour 4" at bounding box center [265, 520] width 496 height 13
click at [137, 522] on input "inv#33979 - Concrete Pump Level Pour 4" at bounding box center [265, 520] width 496 height 13
type input "inv#33979 - Concrete Pump Level 1 Pour 4"
type textarea "x"
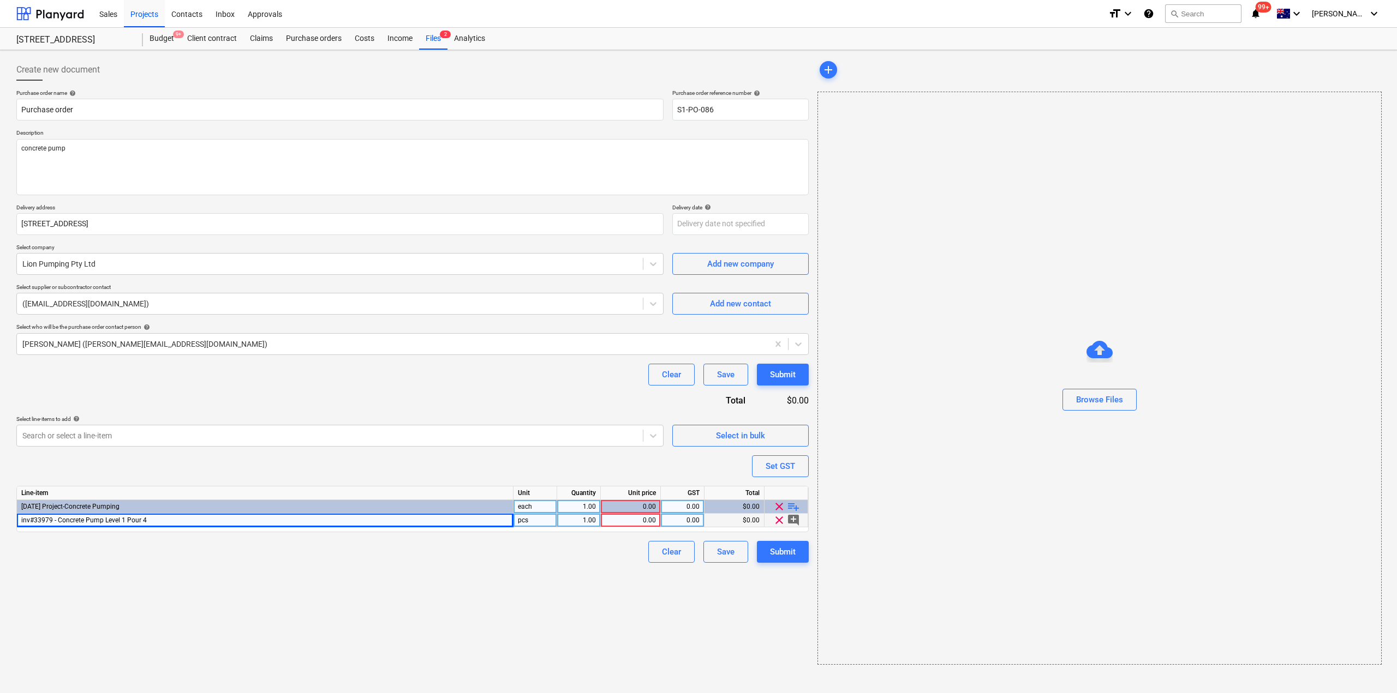
click at [637, 524] on div "0.00" at bounding box center [630, 521] width 51 height 14
type input "2773"
click at [668, 597] on div "Create new document Purchase order name help Purchase order Purchase order refe…" at bounding box center [412, 362] width 801 height 615
click at [782, 558] on div "Submit" at bounding box center [783, 552] width 26 height 14
type textarea "x"
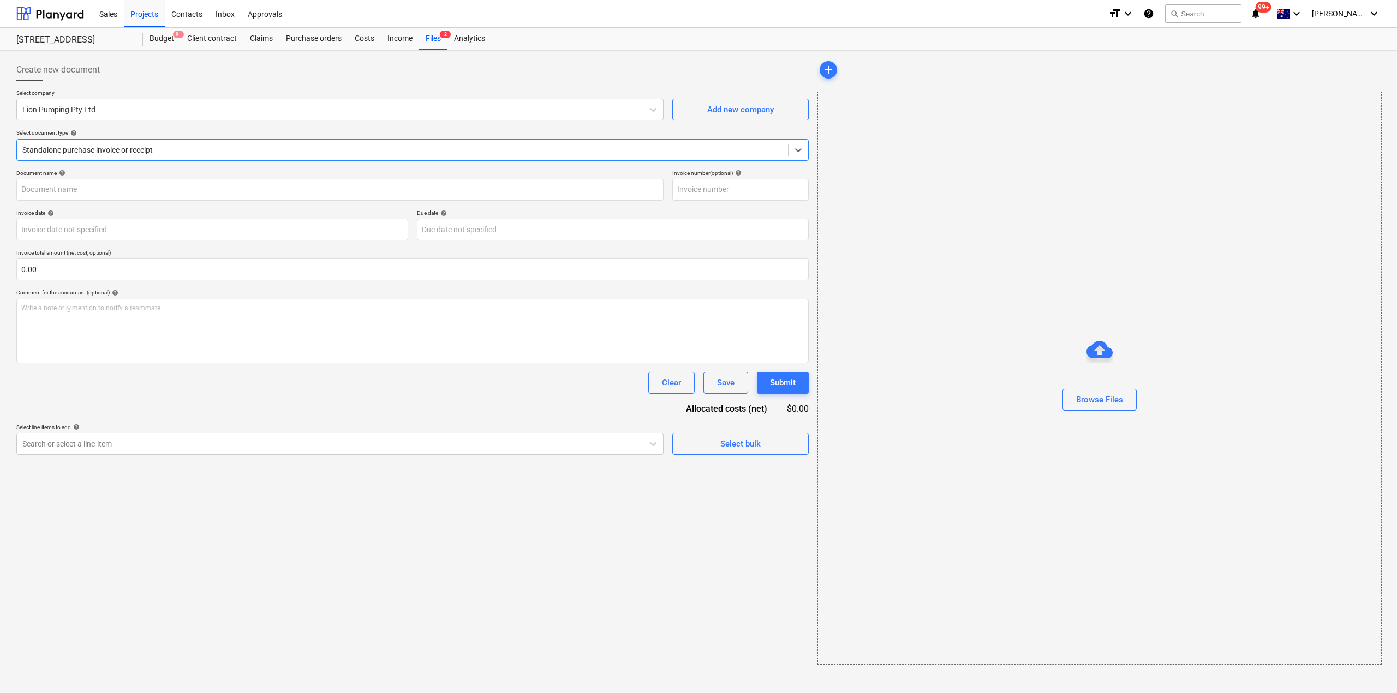
type input "33979"
type input "[DATE]"
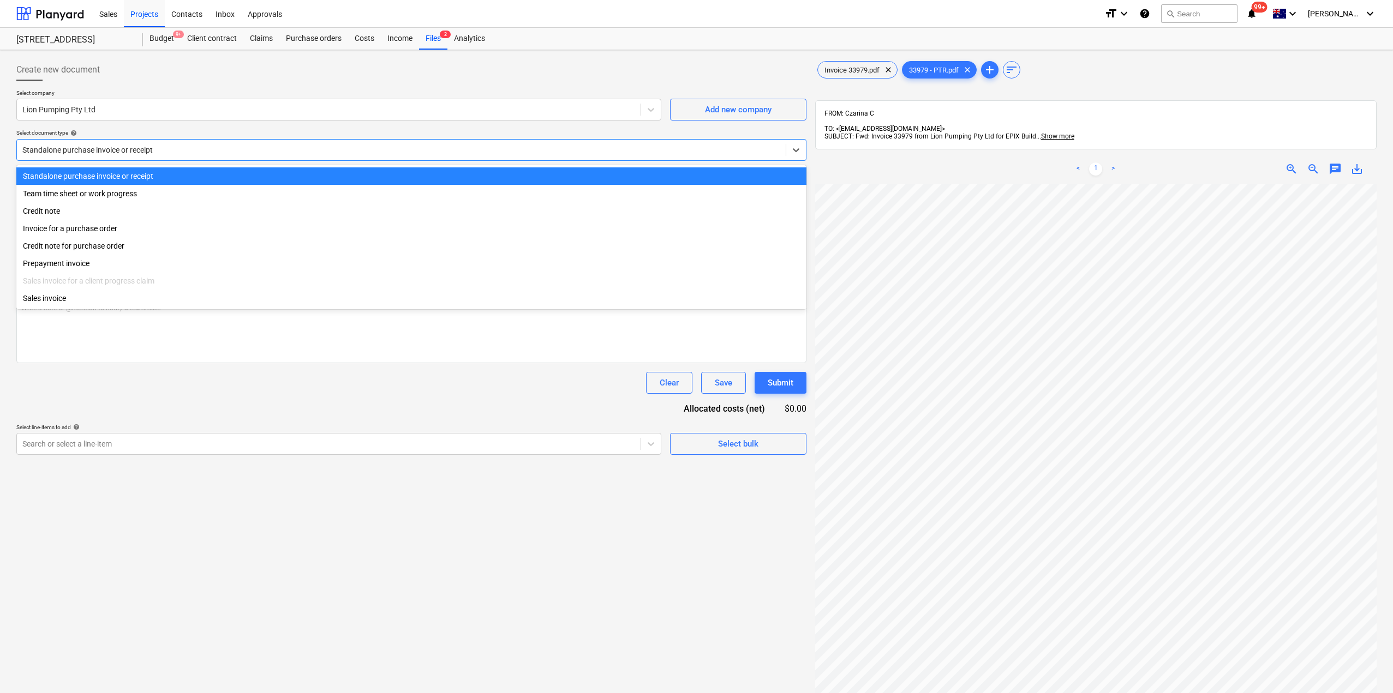
click at [154, 148] on div at bounding box center [401, 150] width 758 height 11
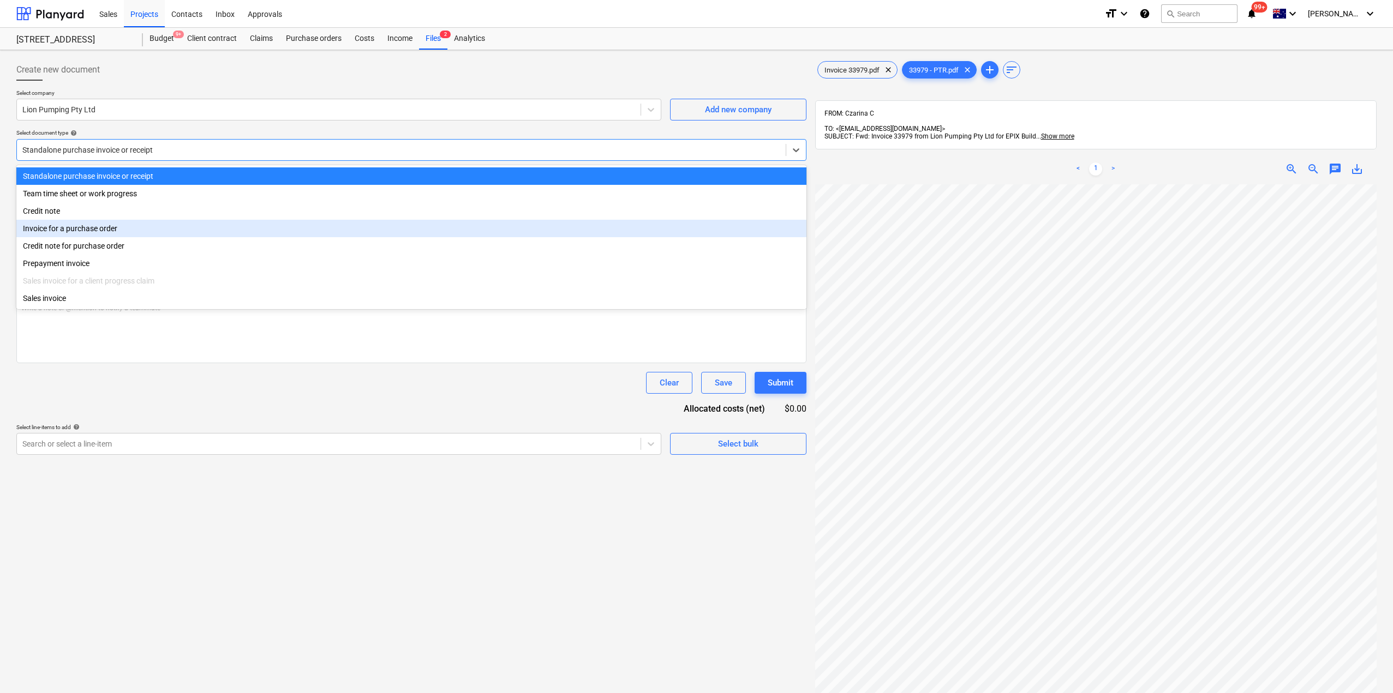
click at [78, 233] on div "Invoice for a purchase order" at bounding box center [411, 228] width 790 height 17
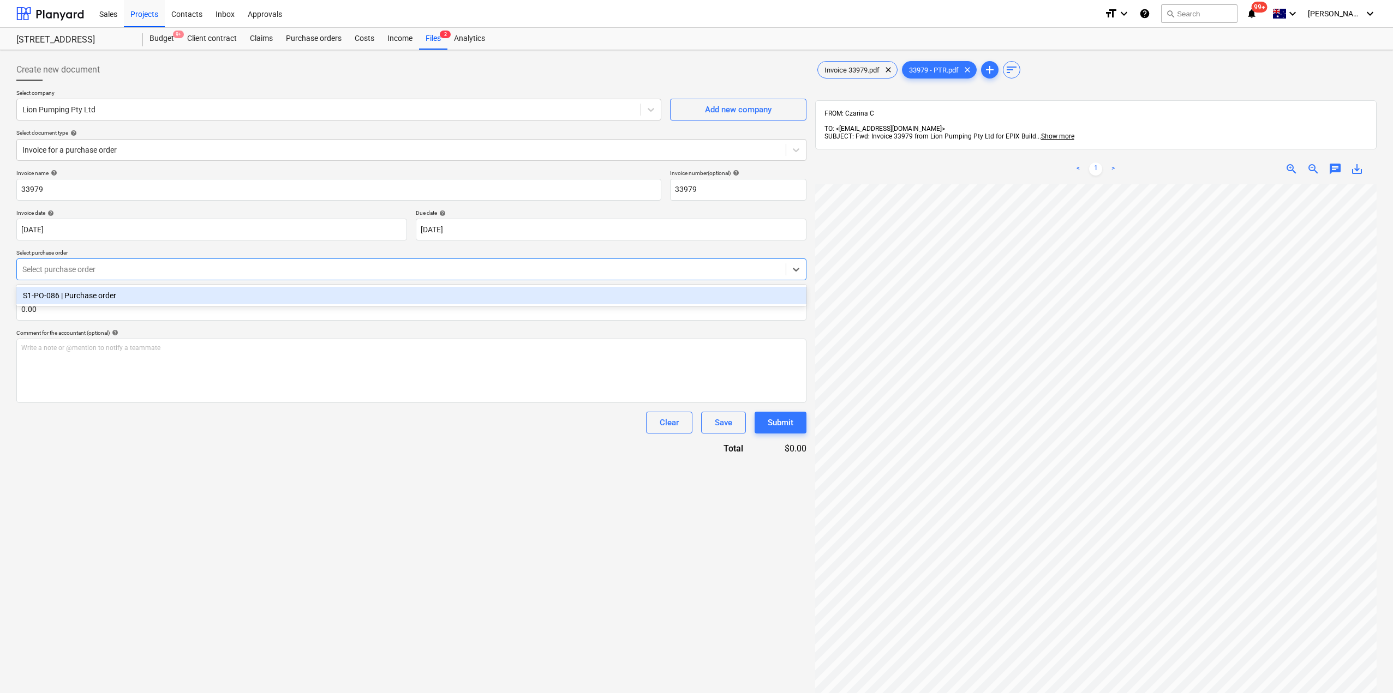
click at [101, 272] on div at bounding box center [401, 269] width 758 height 11
click at [94, 295] on div "S1-PO-086 | Purchase order" at bounding box center [411, 295] width 790 height 17
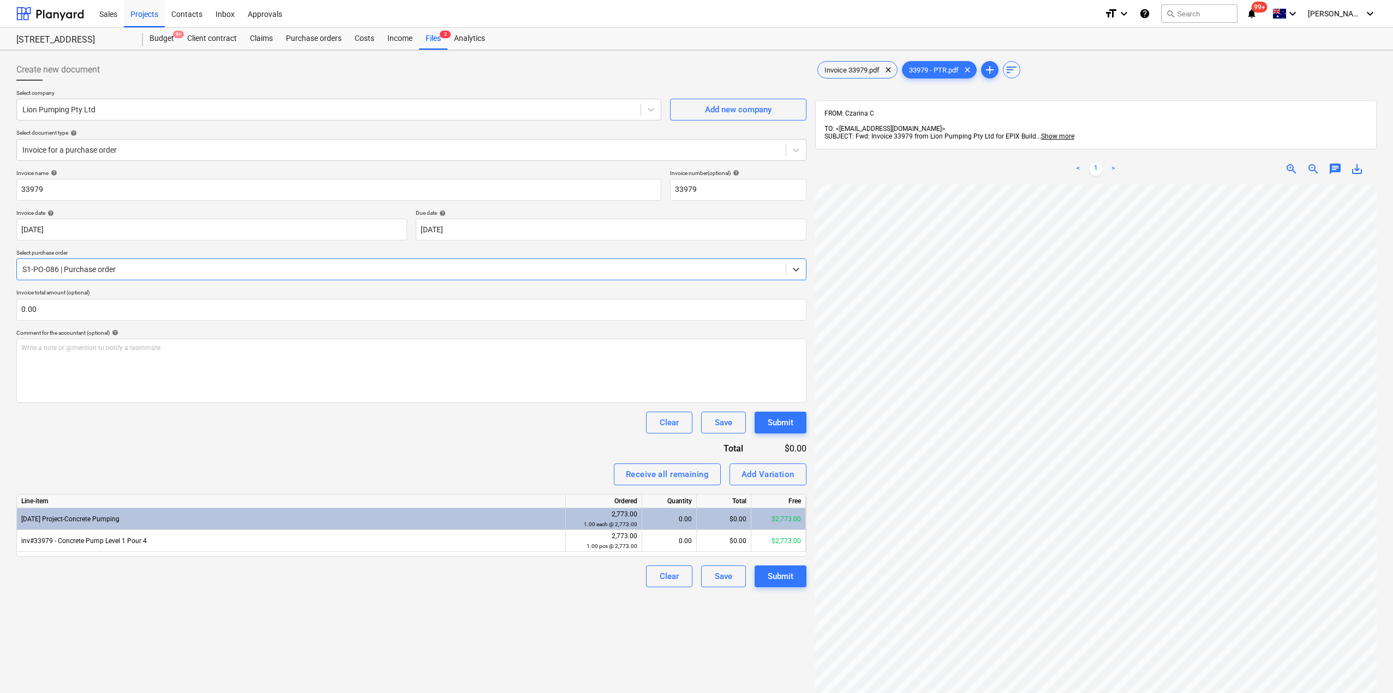
click at [522, 504] on div "Line-item" at bounding box center [291, 502] width 549 height 14
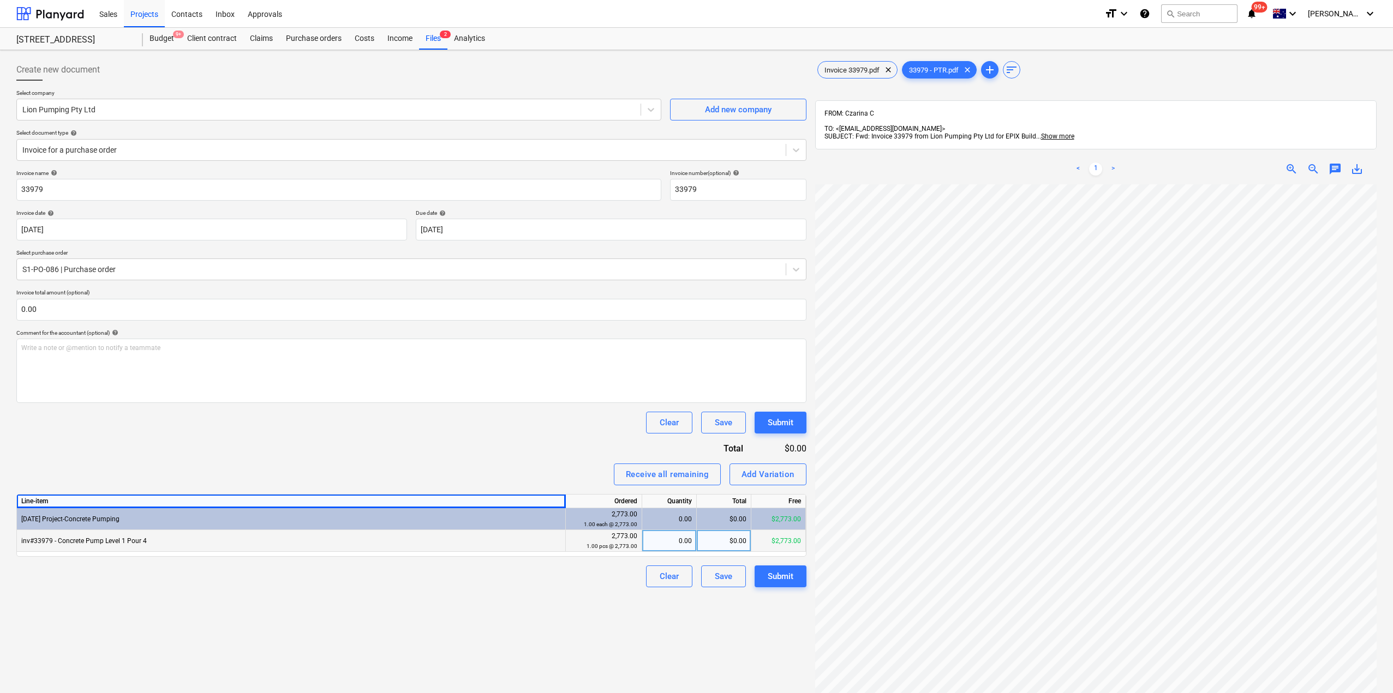
click at [667, 542] on div "0.00" at bounding box center [668, 541] width 45 height 22
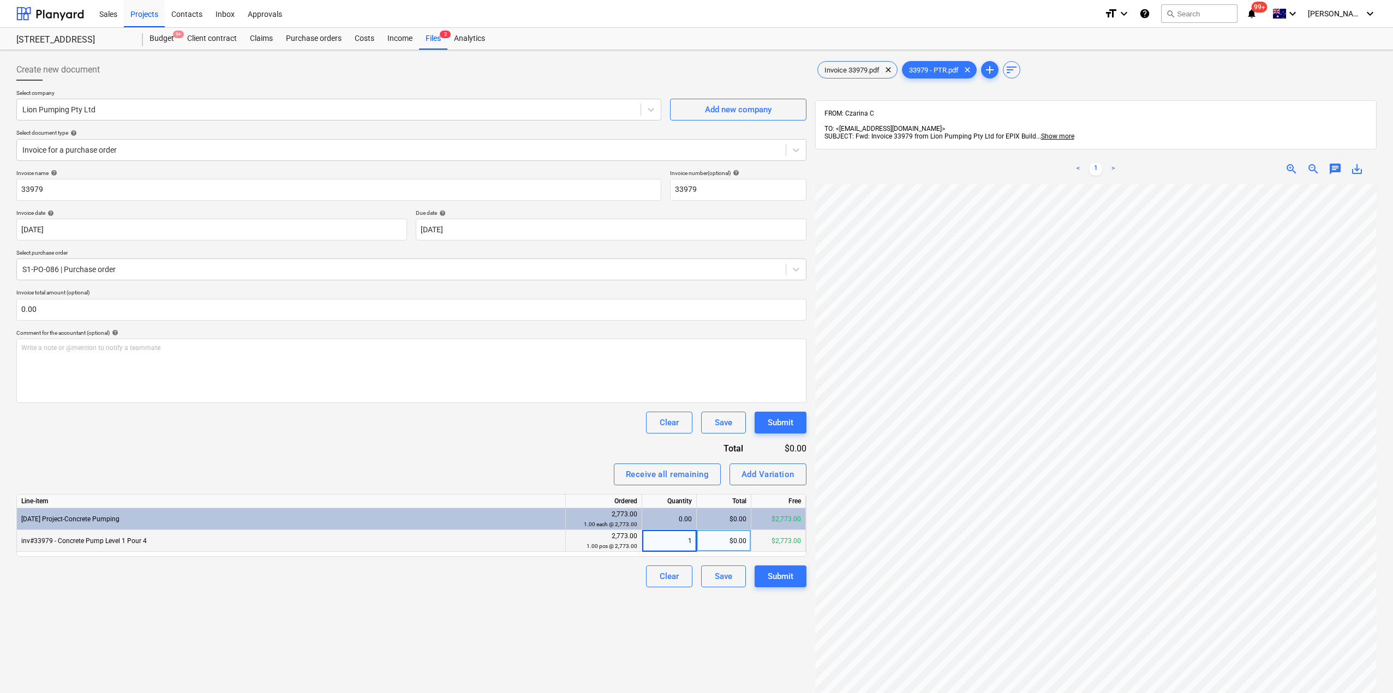
click at [560, 639] on div "Create new document Select company Lion Pumping Pty Ltd Add new company Select …" at bounding box center [411, 453] width 799 height 797
click at [856, 71] on span "Invoice 33979.pdf" at bounding box center [852, 70] width 68 height 8
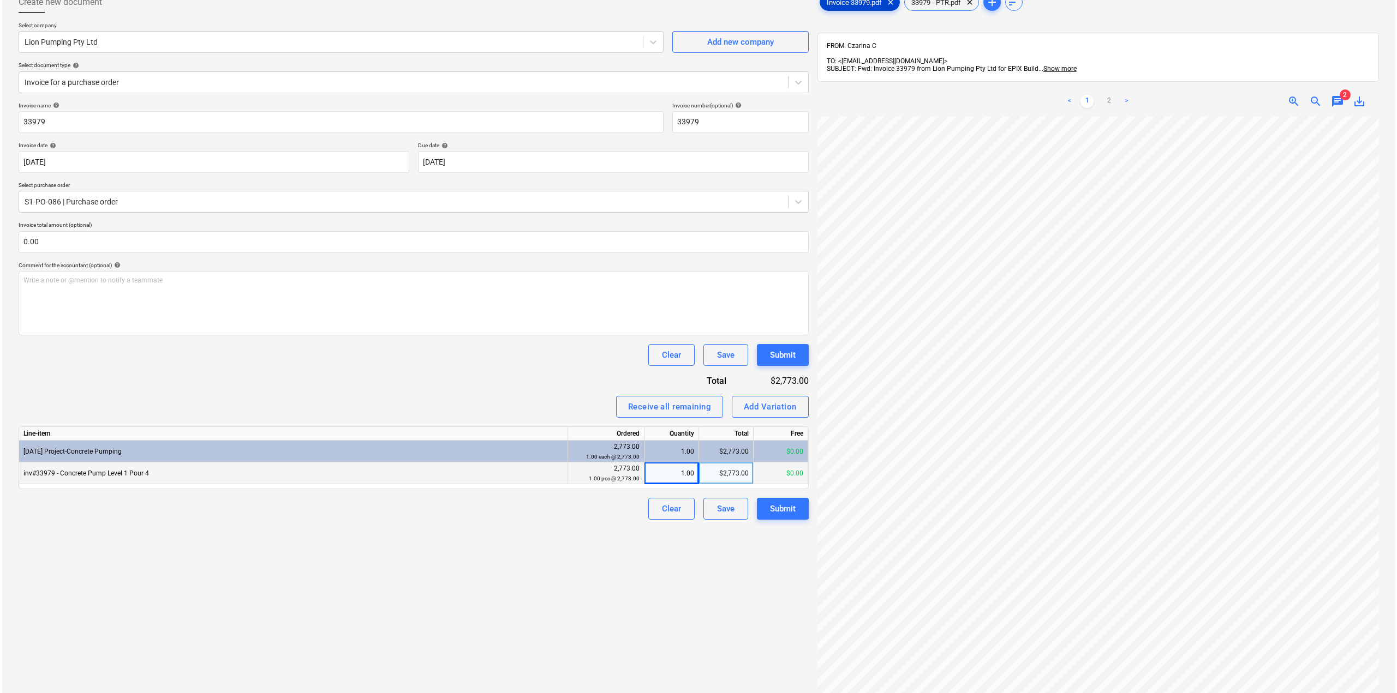
scroll to position [155, 0]
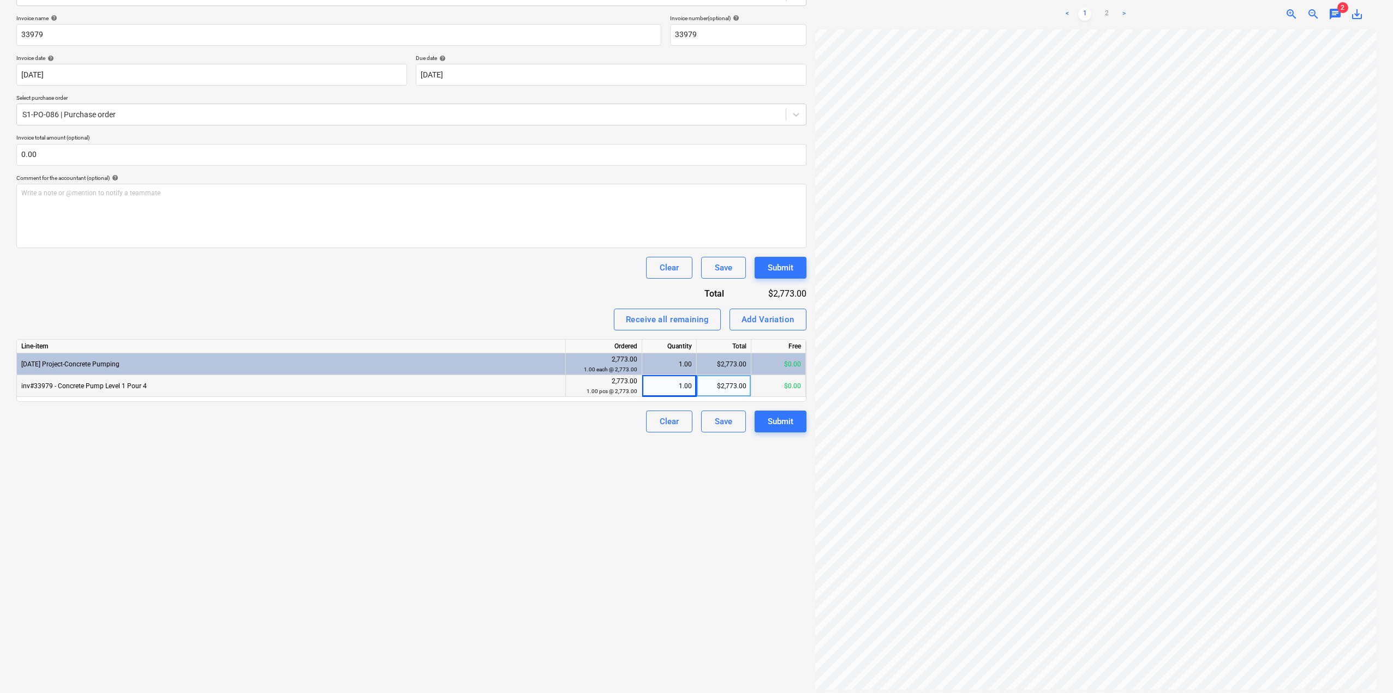
click at [661, 520] on div "Create new document Select company Lion Pumping Pty Ltd Add new company Select …" at bounding box center [411, 298] width 799 height 797
click at [790, 416] on div "Submit" at bounding box center [781, 422] width 26 height 14
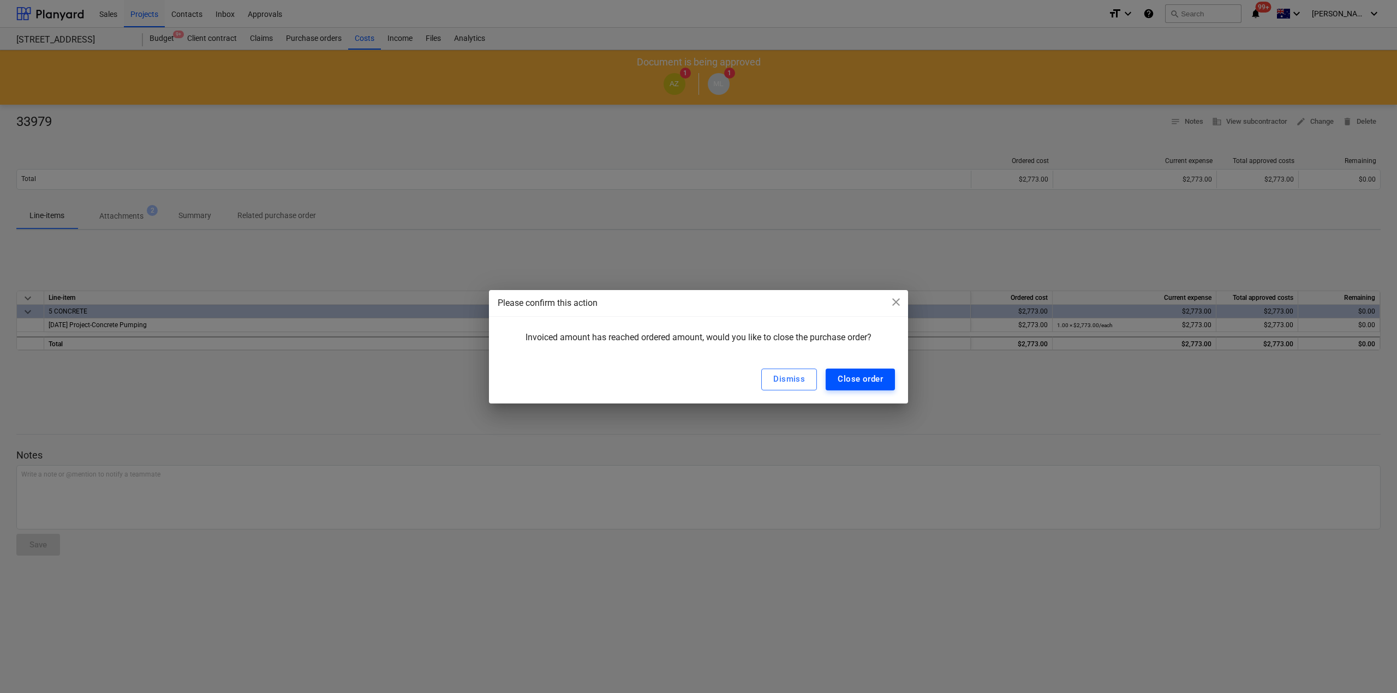
click at [865, 386] on div "Close order" at bounding box center [859, 379] width 45 height 14
